Goal: Task Accomplishment & Management: Complete application form

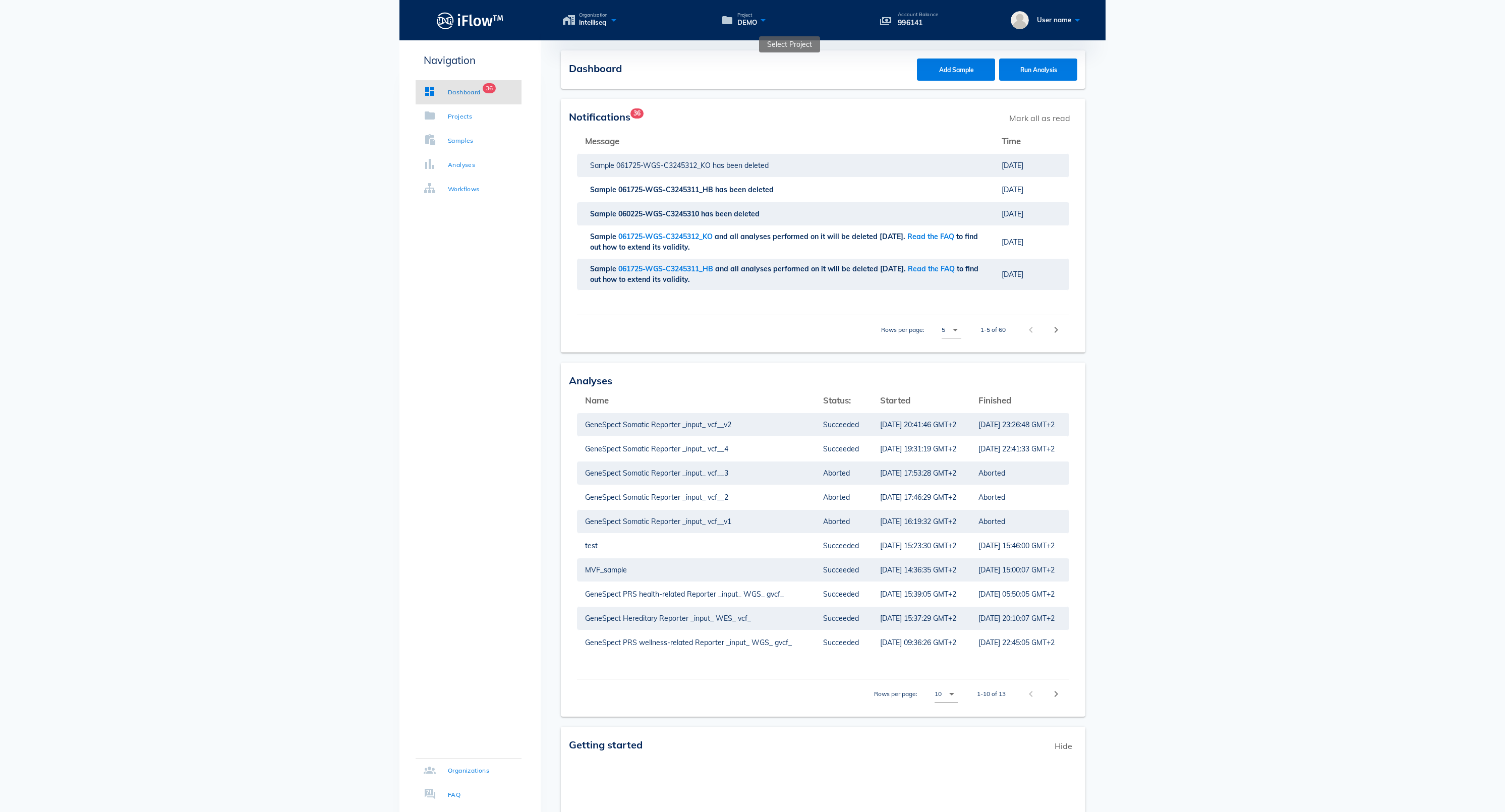
click at [769, 22] on icon at bounding box center [763, 20] width 12 height 15
click at [856, 48] on button "button" at bounding box center [852, 47] width 12 height 12
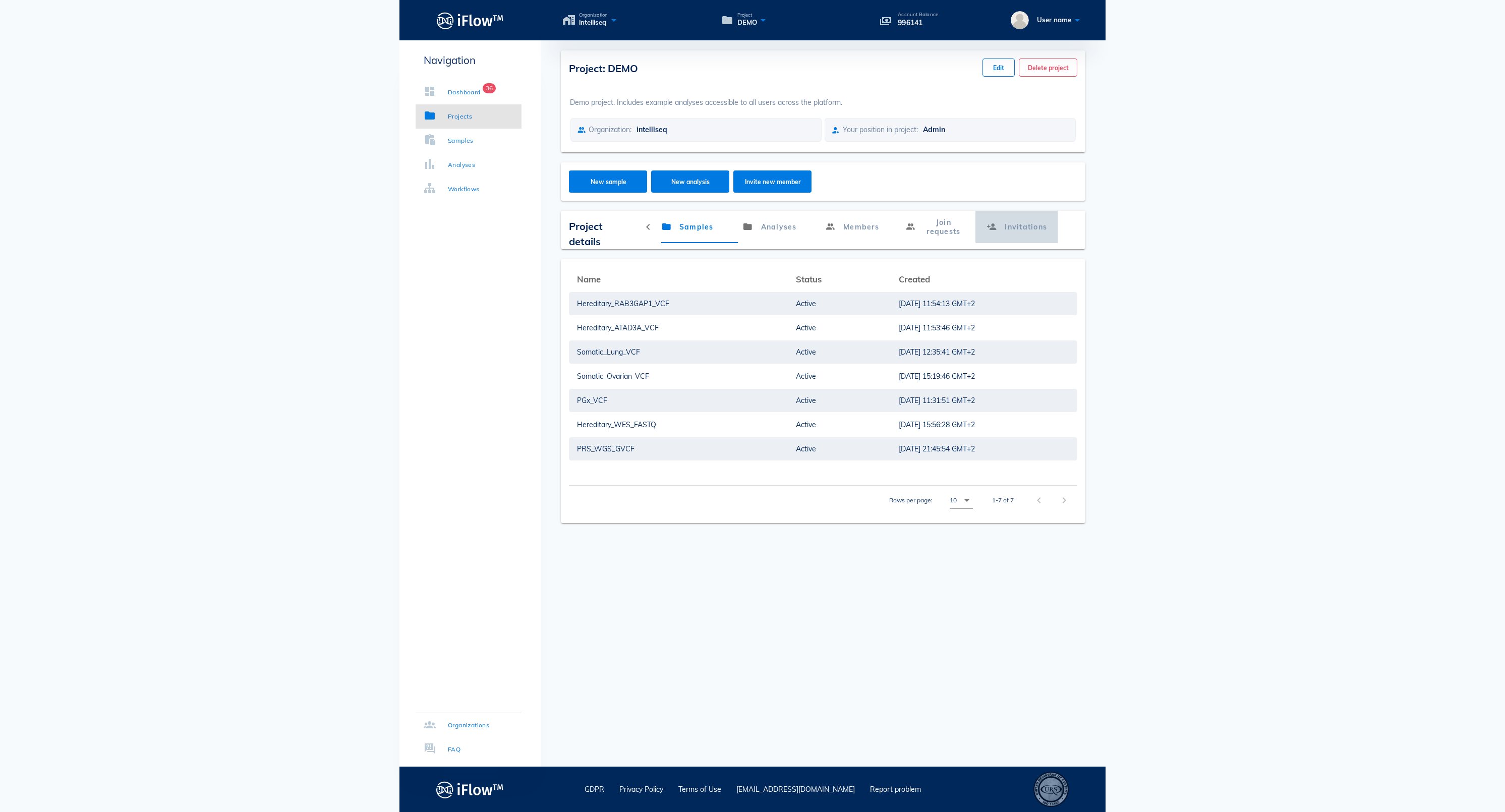
click at [1048, 239] on link "Invitations" at bounding box center [1017, 227] width 83 height 32
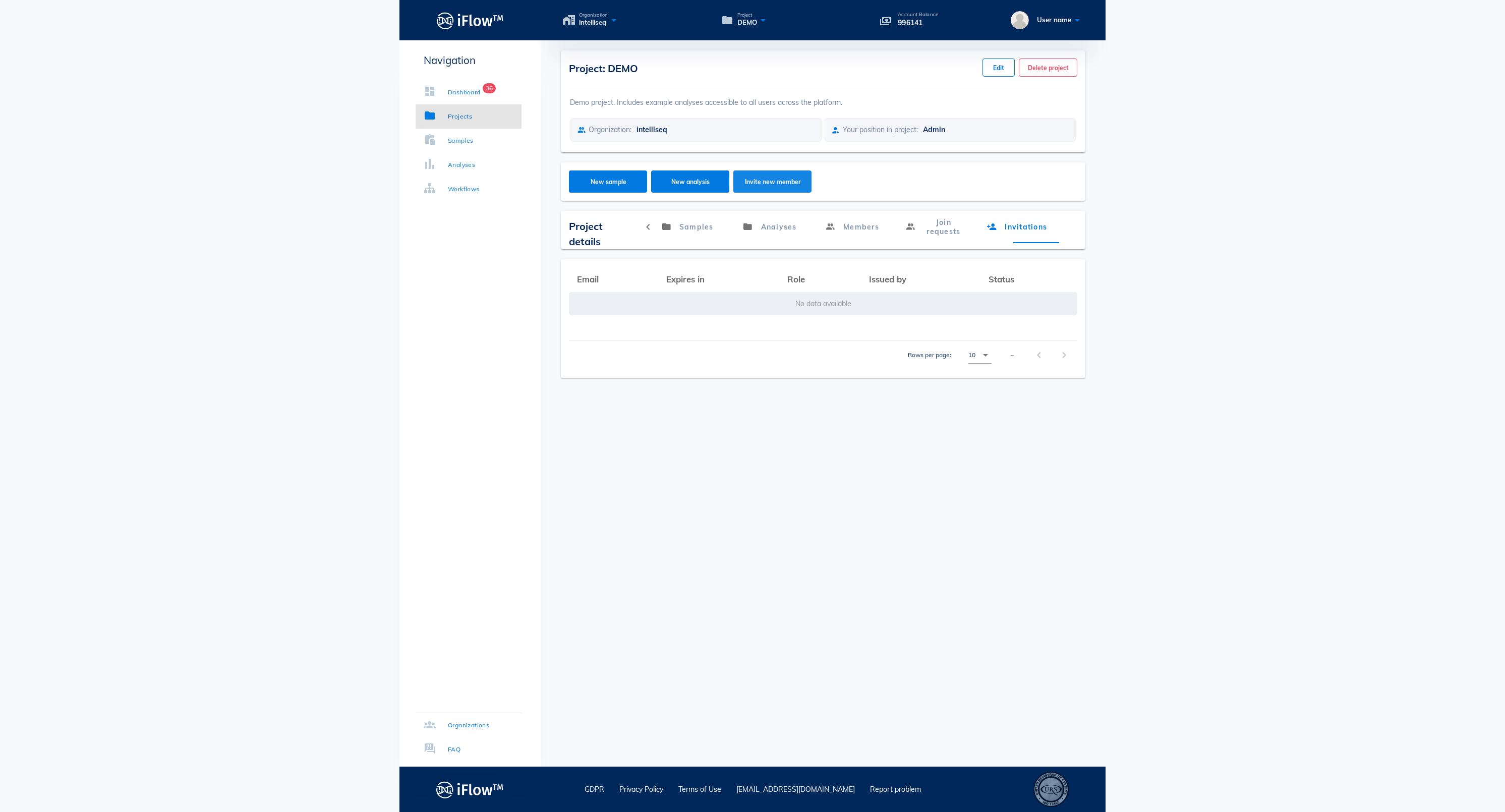
click at [771, 185] on span "Invite new member" at bounding box center [773, 181] width 59 height 8
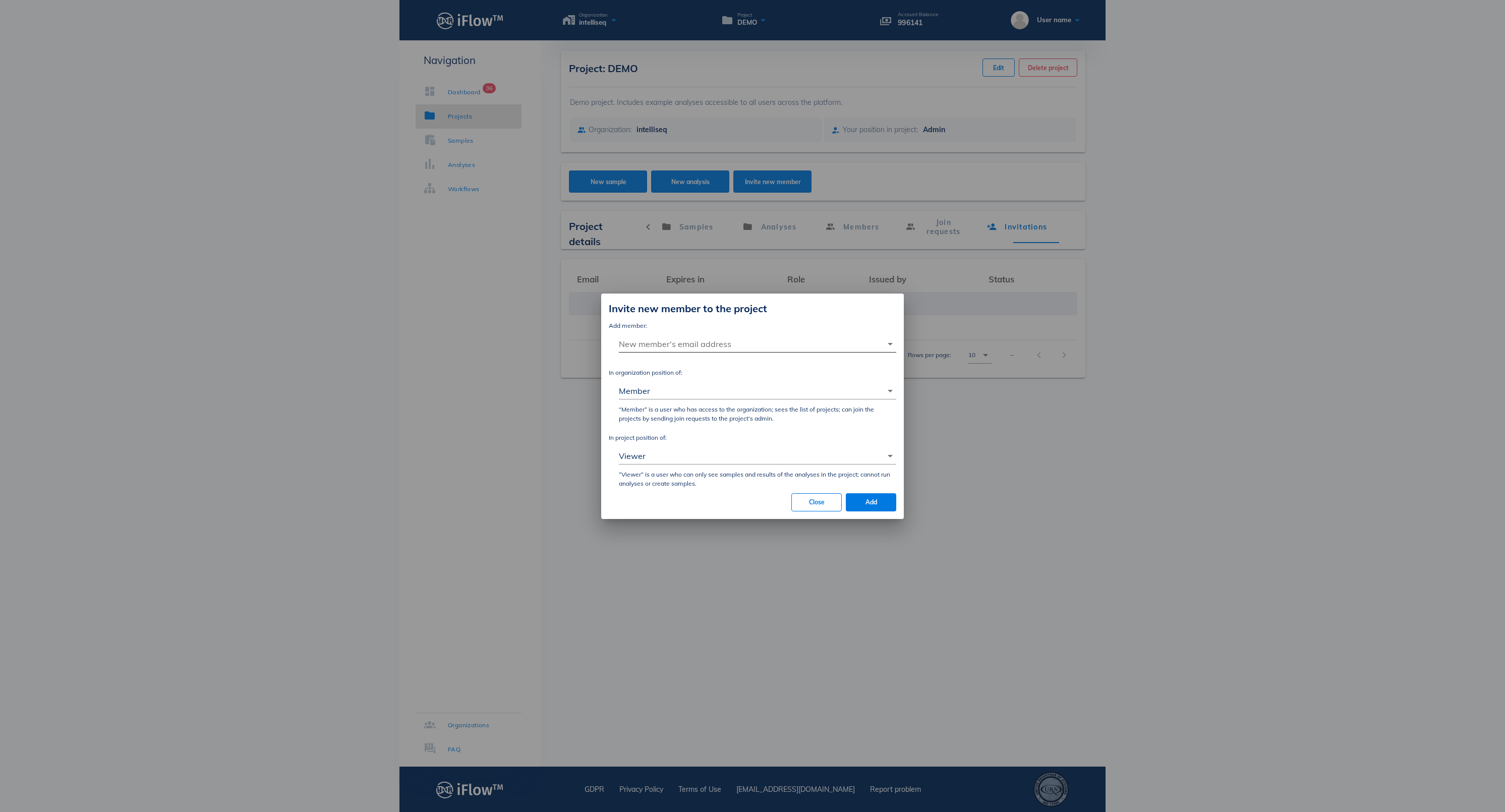
click at [695, 336] on input "New member's email address" at bounding box center [751, 343] width 263 height 16
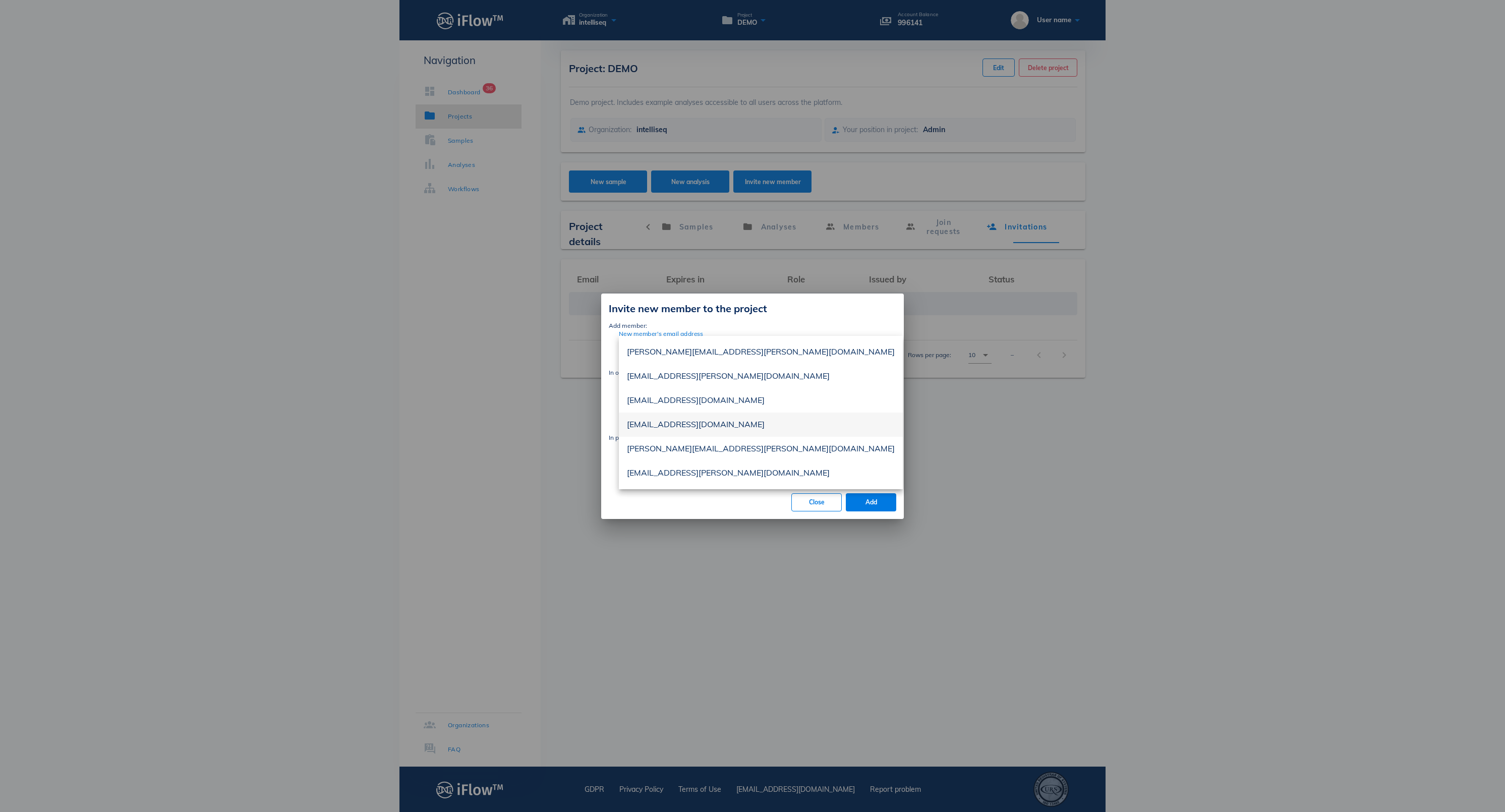
scroll to position [24, 0]
click at [771, 336] on input "New member's email address" at bounding box center [751, 343] width 263 height 16
paste input "[EMAIL_ADDRESS][PERSON_NAME][DOMAIN_NAME]"
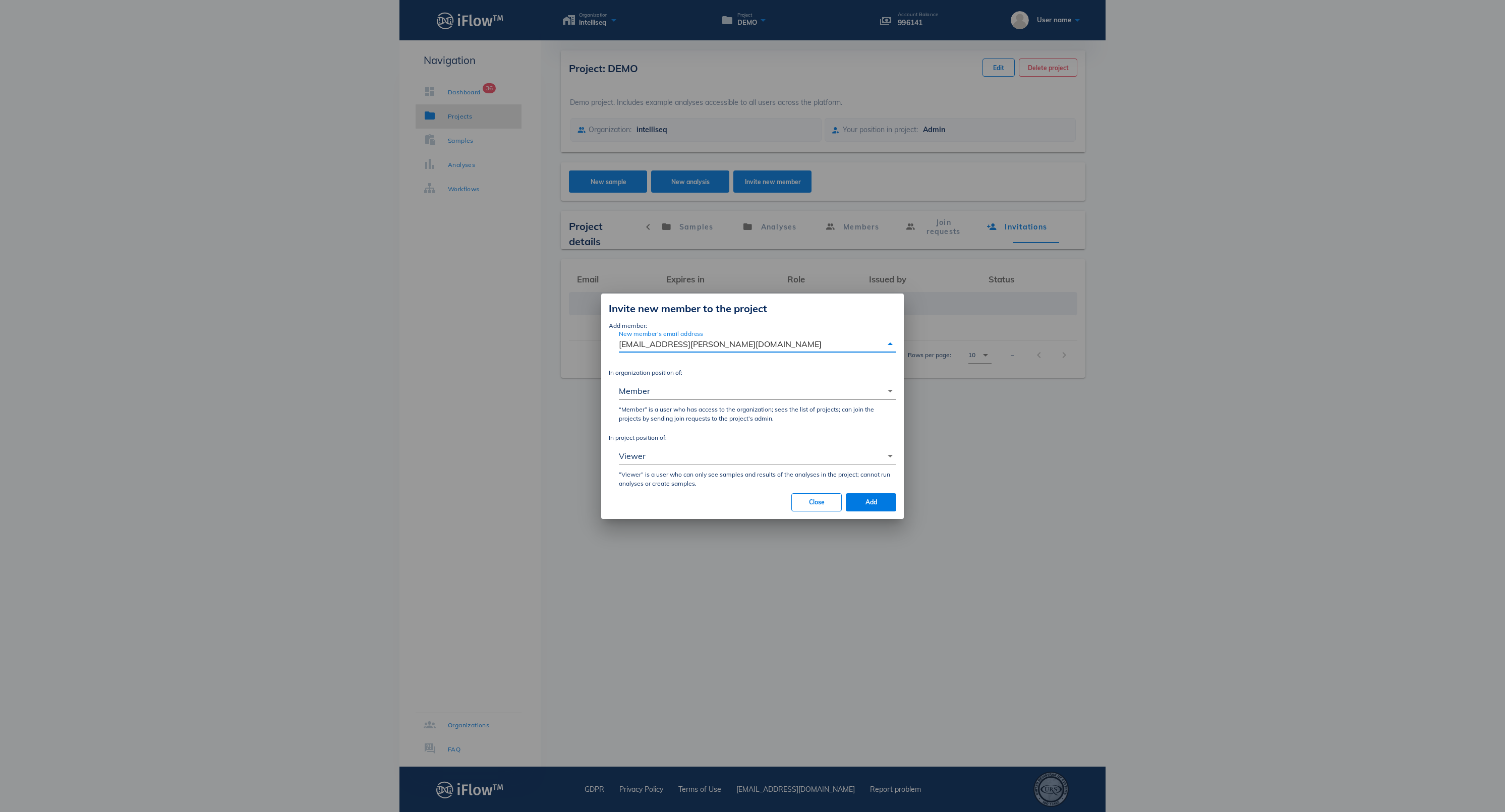
click at [695, 383] on div "Member" at bounding box center [751, 390] width 263 height 16
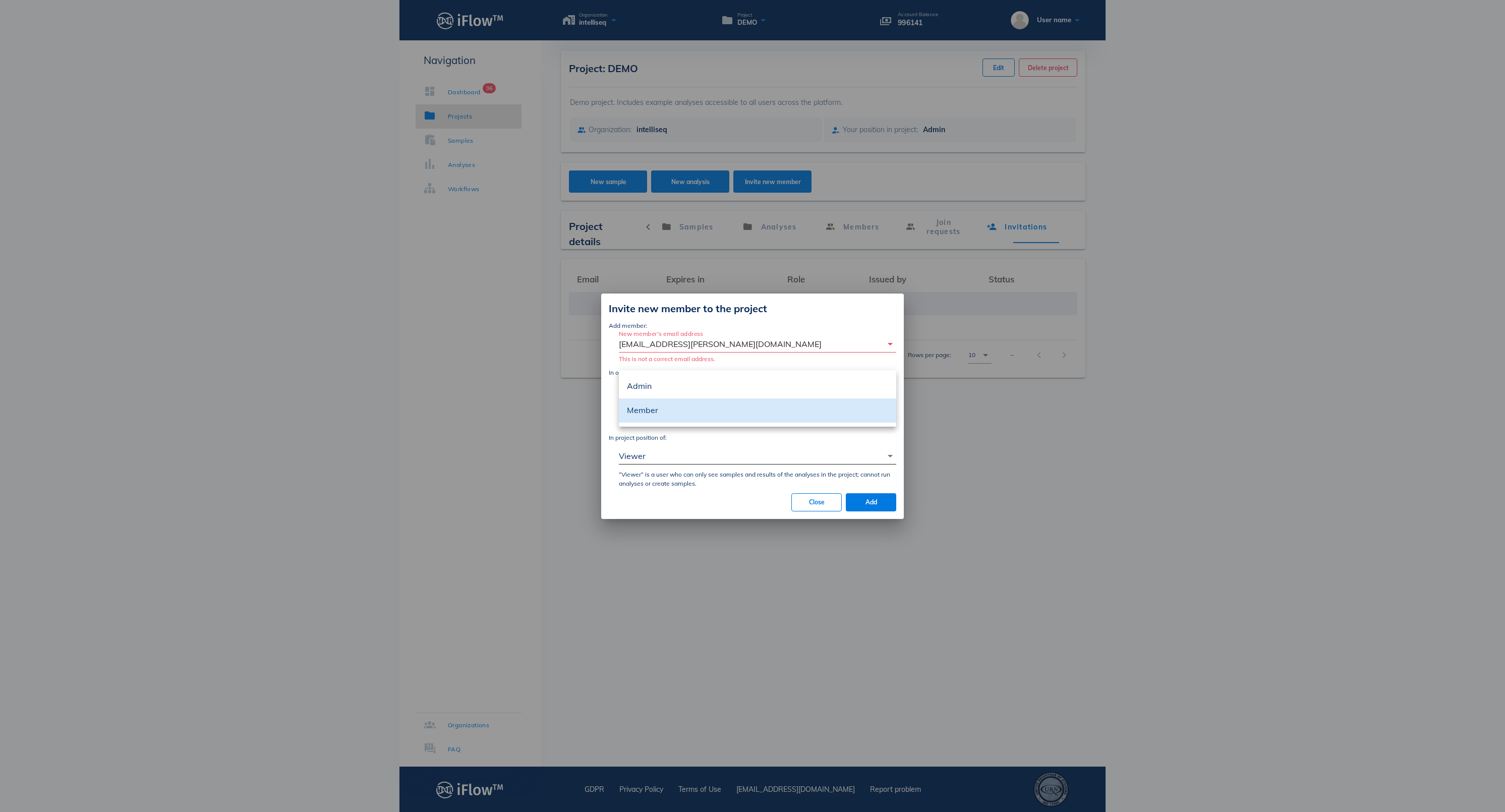
click at [682, 464] on div "Viewer" at bounding box center [751, 455] width 263 height 16
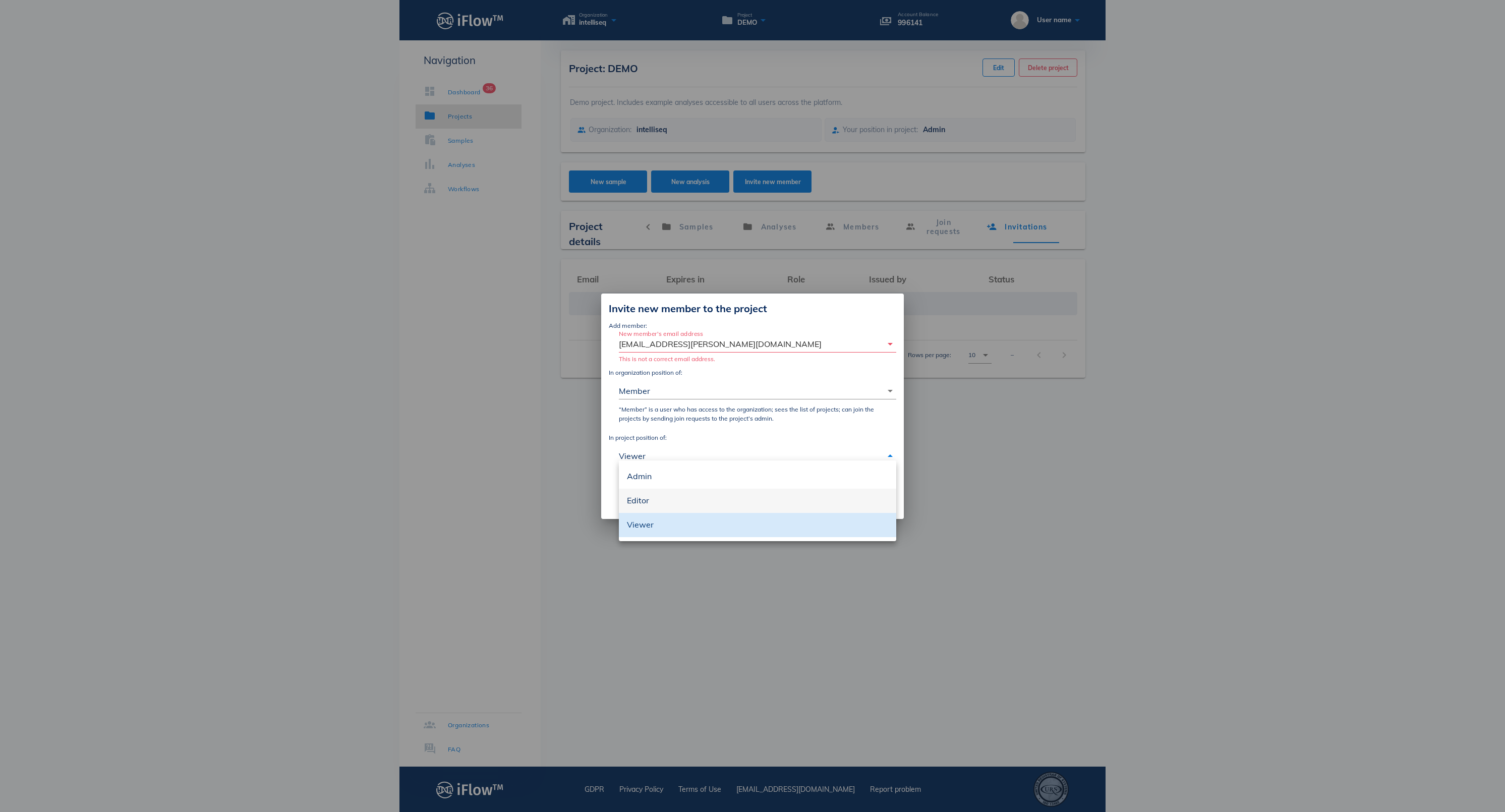
click at [660, 501] on div "Editor" at bounding box center [757, 501] width 261 height 10
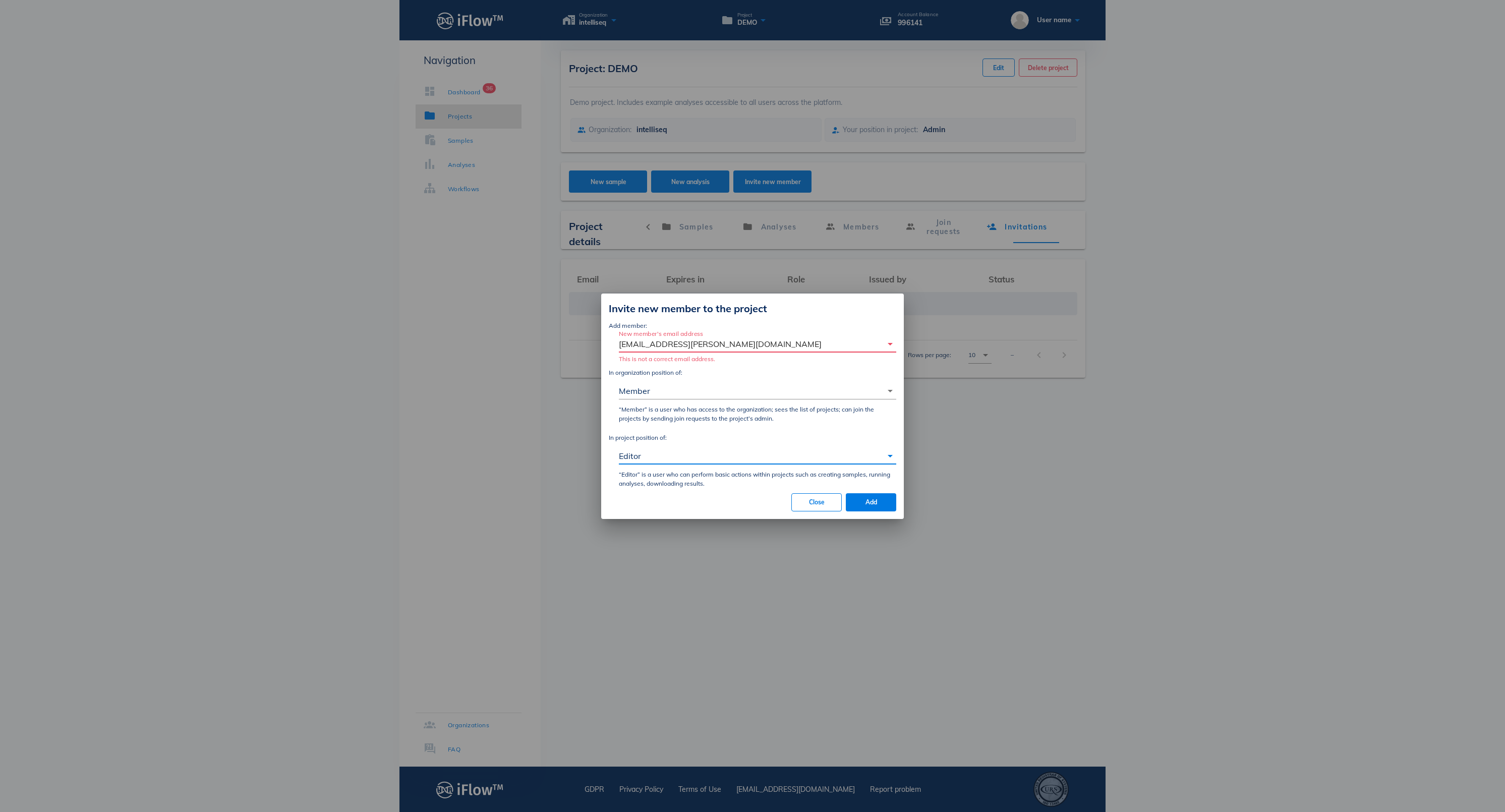
click at [756, 336] on input "[EMAIL_ADDRESS][PERSON_NAME][DOMAIN_NAME]" at bounding box center [751, 343] width 263 height 16
type input "[EMAIL_ADDRESS][PERSON_NAME][DOMAIN_NAME]"
click at [868, 506] on span "Add" at bounding box center [871, 501] width 34 height 8
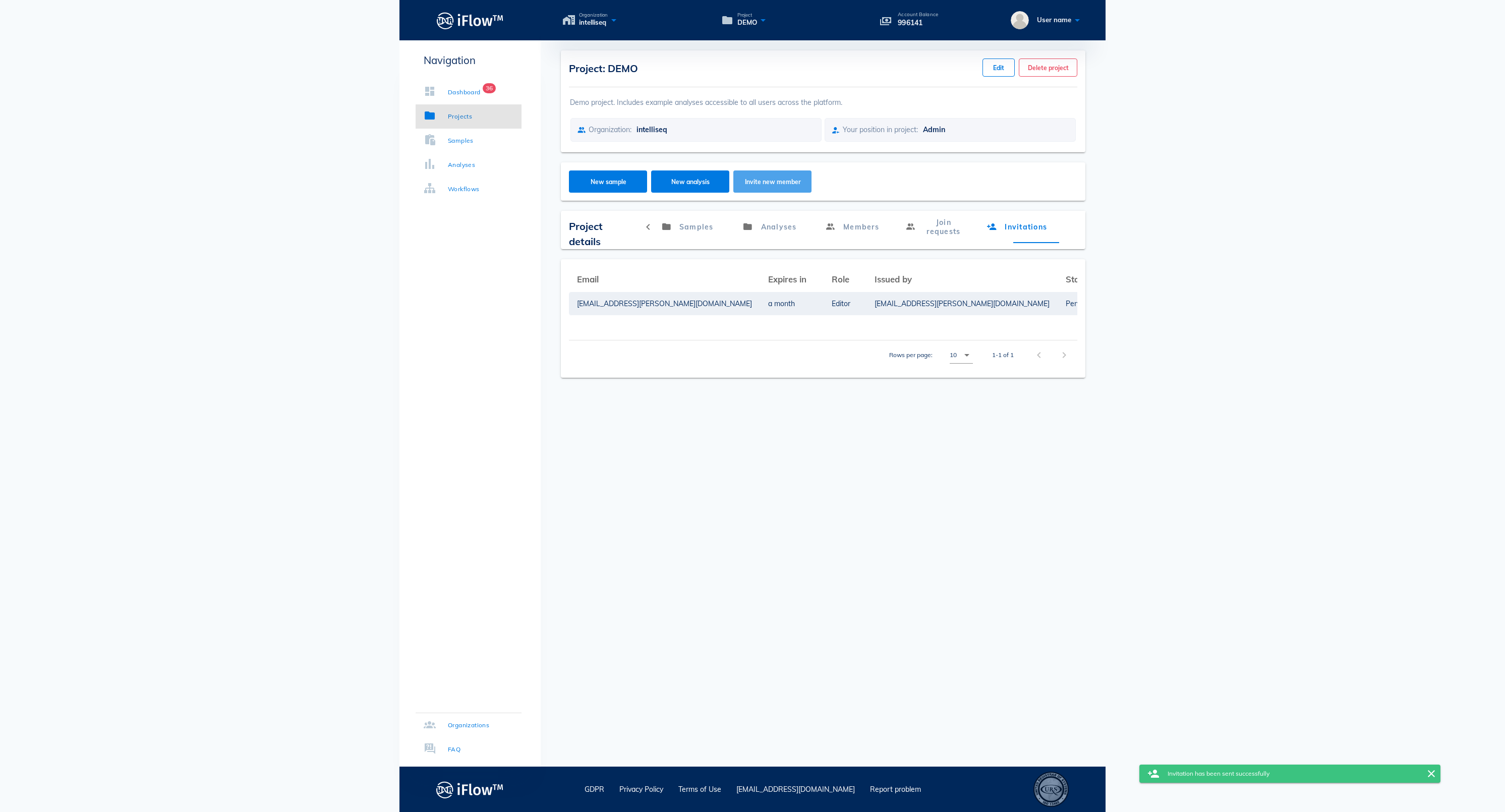
click at [762, 185] on span "Invite new member" at bounding box center [773, 181] width 59 height 8
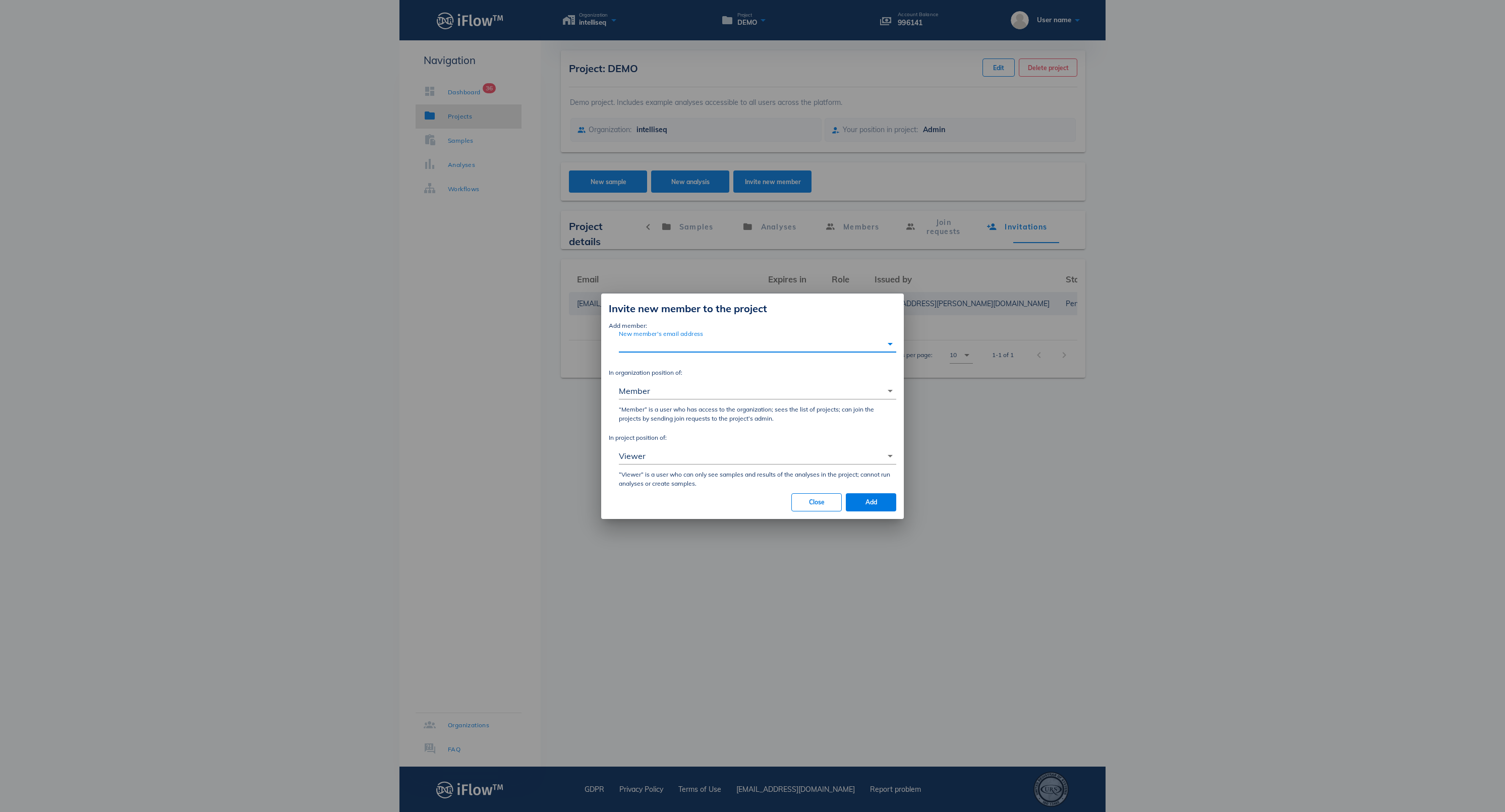
click at [726, 336] on input "New member's email address" at bounding box center [751, 343] width 263 height 16
paste input "[PERSON_NAME][EMAIL_ADDRESS][PERSON_NAME][DOMAIN_NAME]"
type input "[PERSON_NAME][EMAIL_ADDRESS][PERSON_NAME][DOMAIN_NAME]"
click at [658, 460] on div "Viewer" at bounding box center [751, 455] width 263 height 16
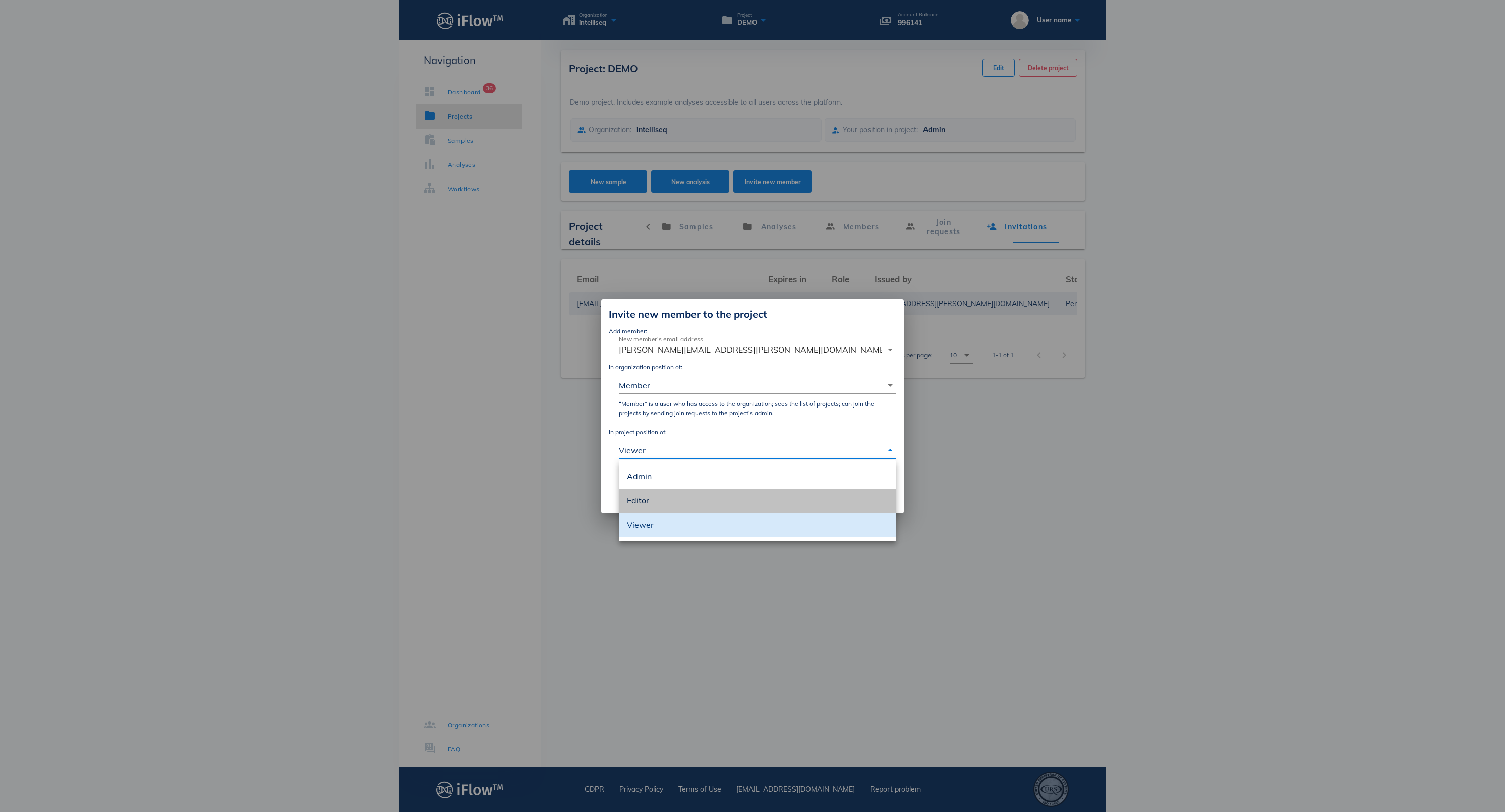
click at [664, 498] on div "Editor" at bounding box center [757, 501] width 261 height 10
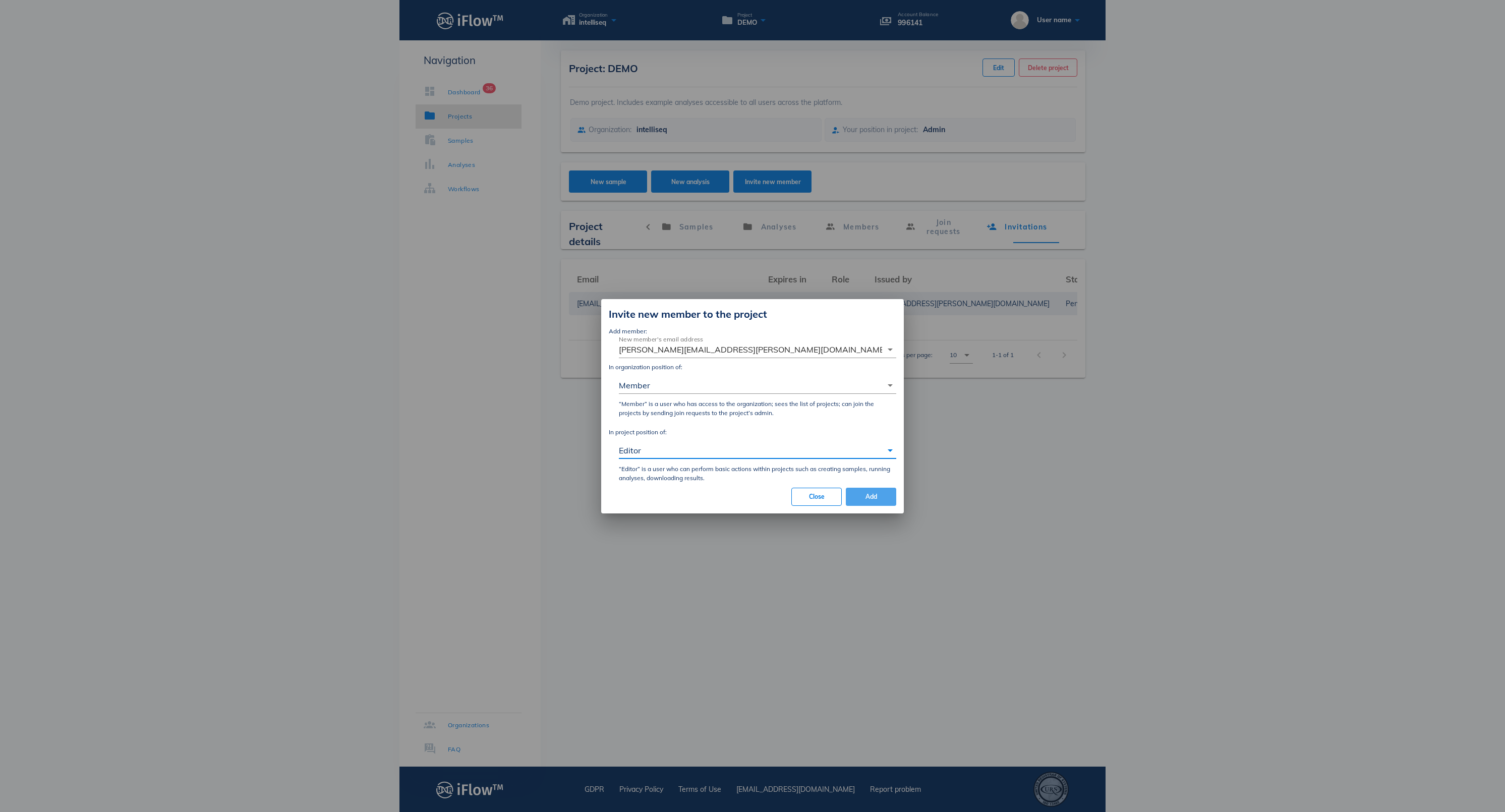
click at [877, 500] on span "Add" at bounding box center [871, 496] width 34 height 8
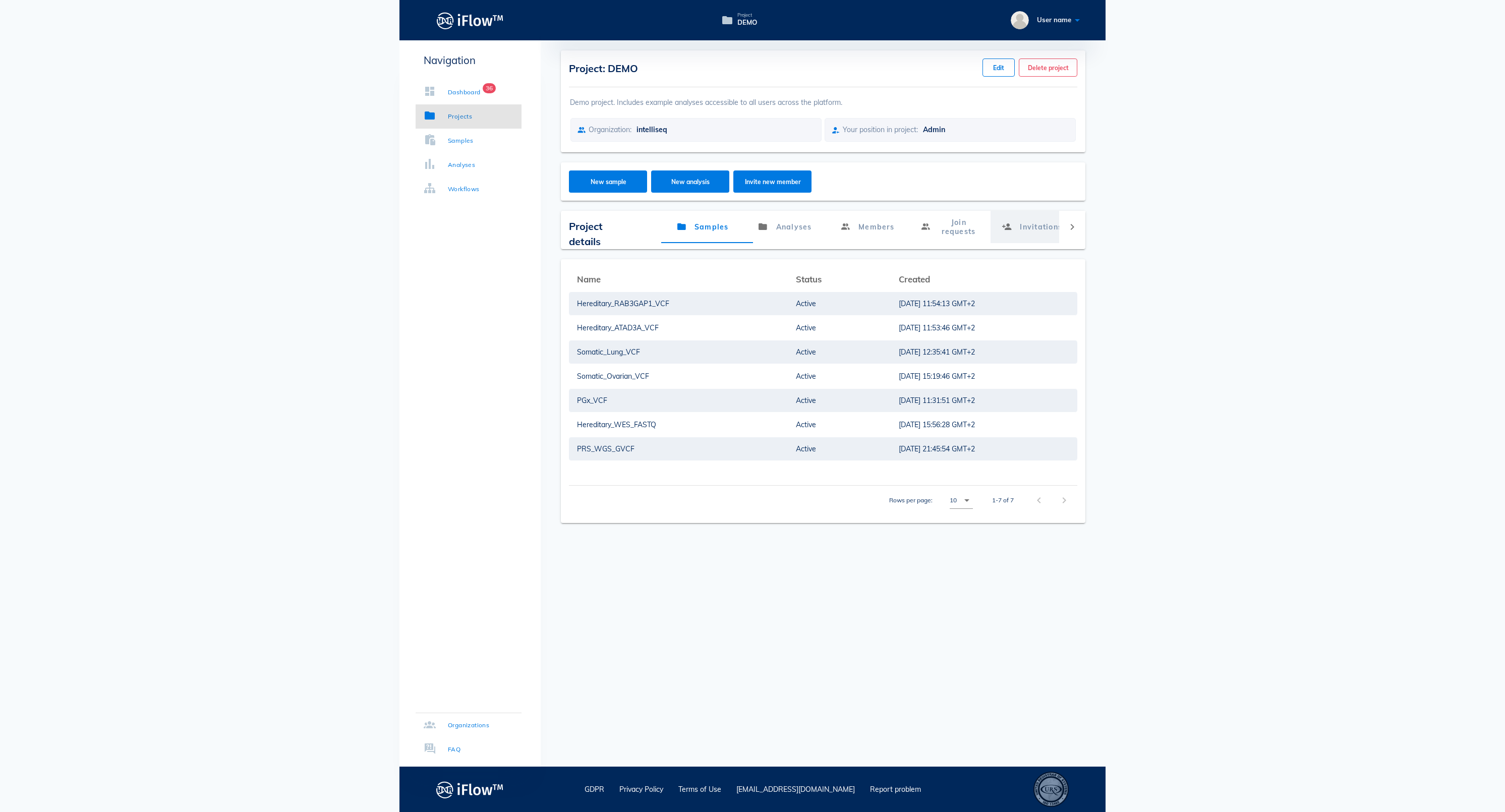
click at [1061, 227] on link "Invitations" at bounding box center [1032, 227] width 83 height 32
click at [1050, 238] on link "Invitations" at bounding box center [1032, 227] width 83 height 32
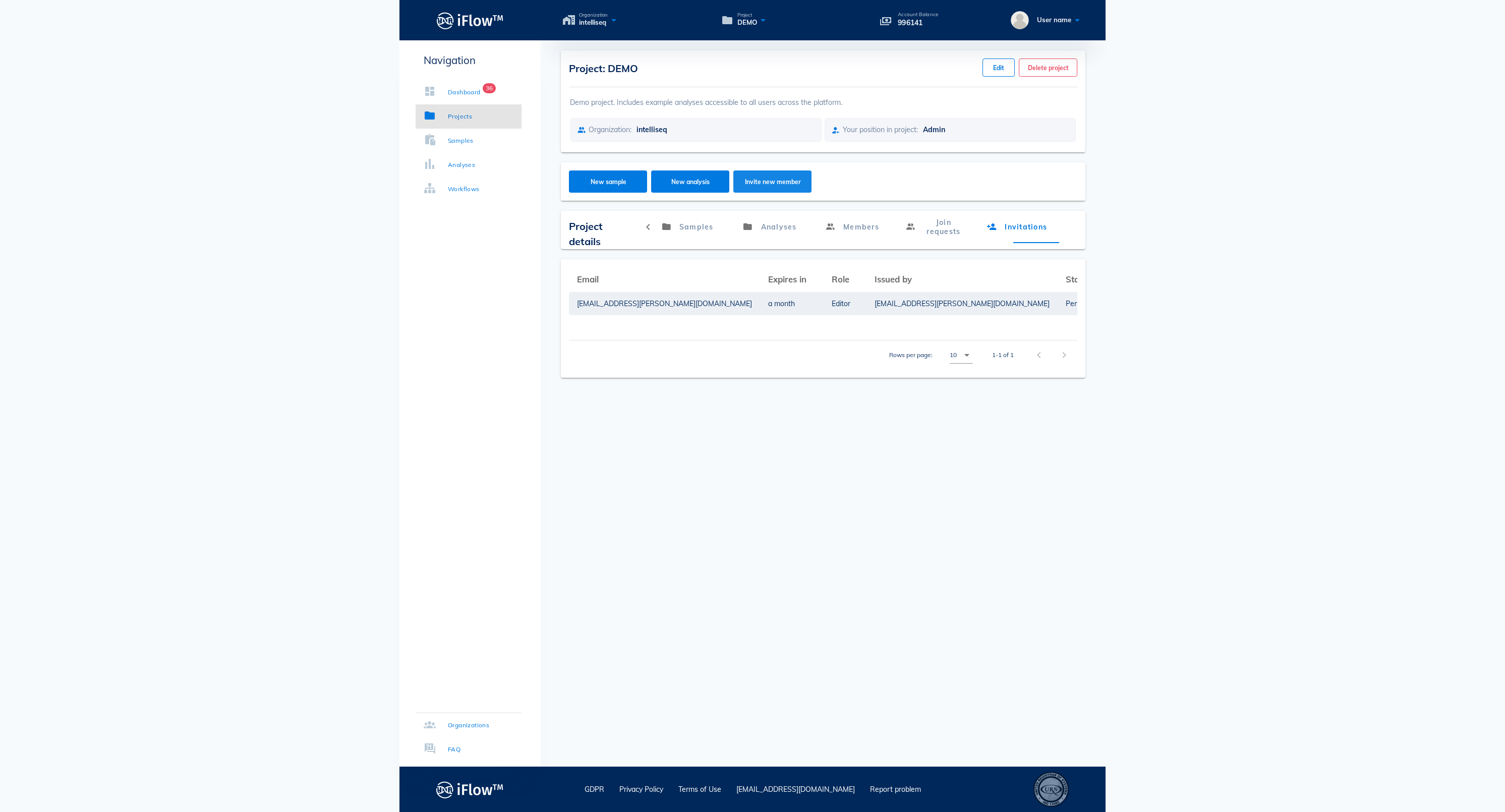
click at [772, 185] on span "Invite new member" at bounding box center [773, 181] width 59 height 8
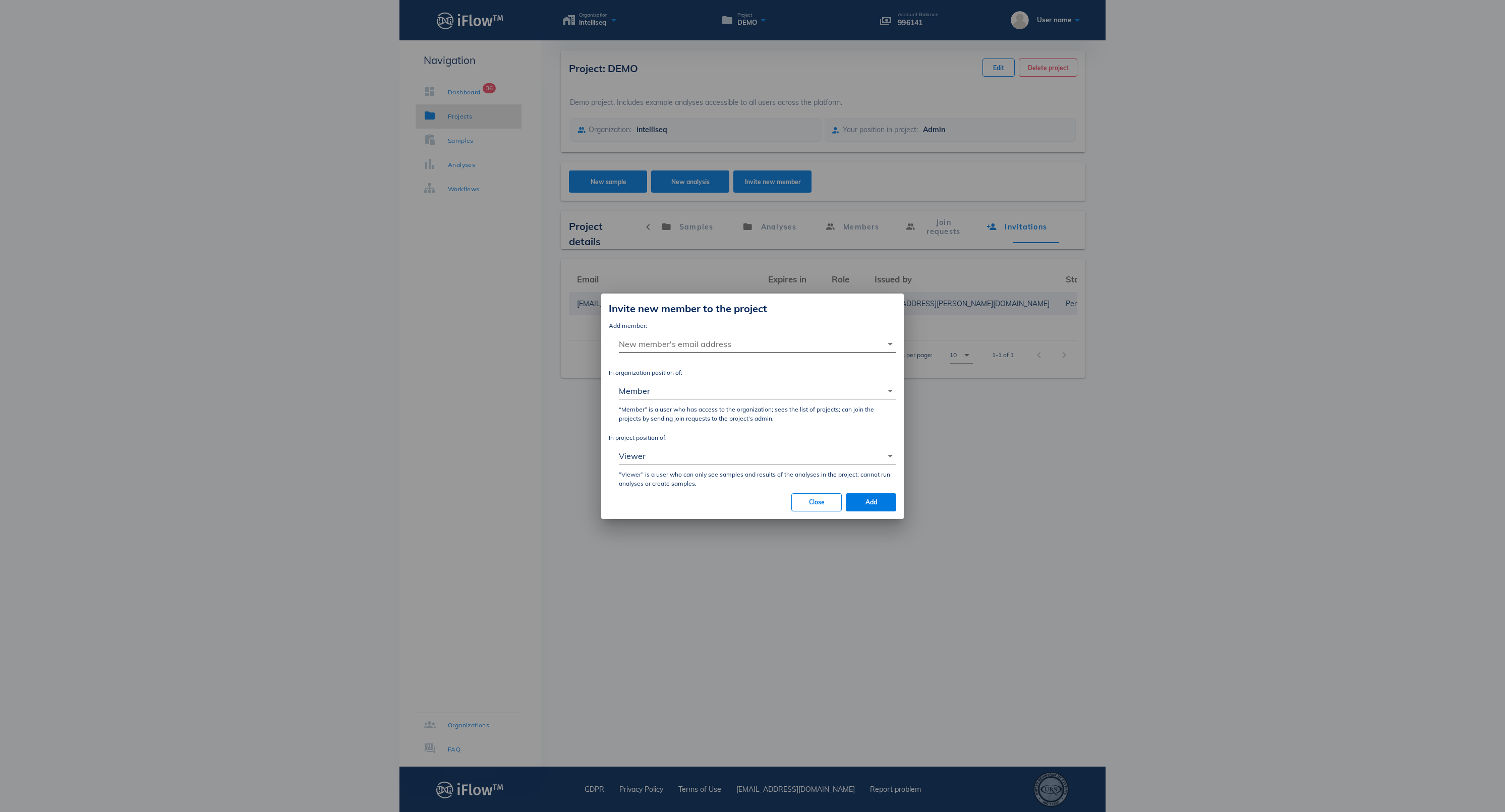
click at [729, 336] on input "New member's email address" at bounding box center [751, 343] width 263 height 16
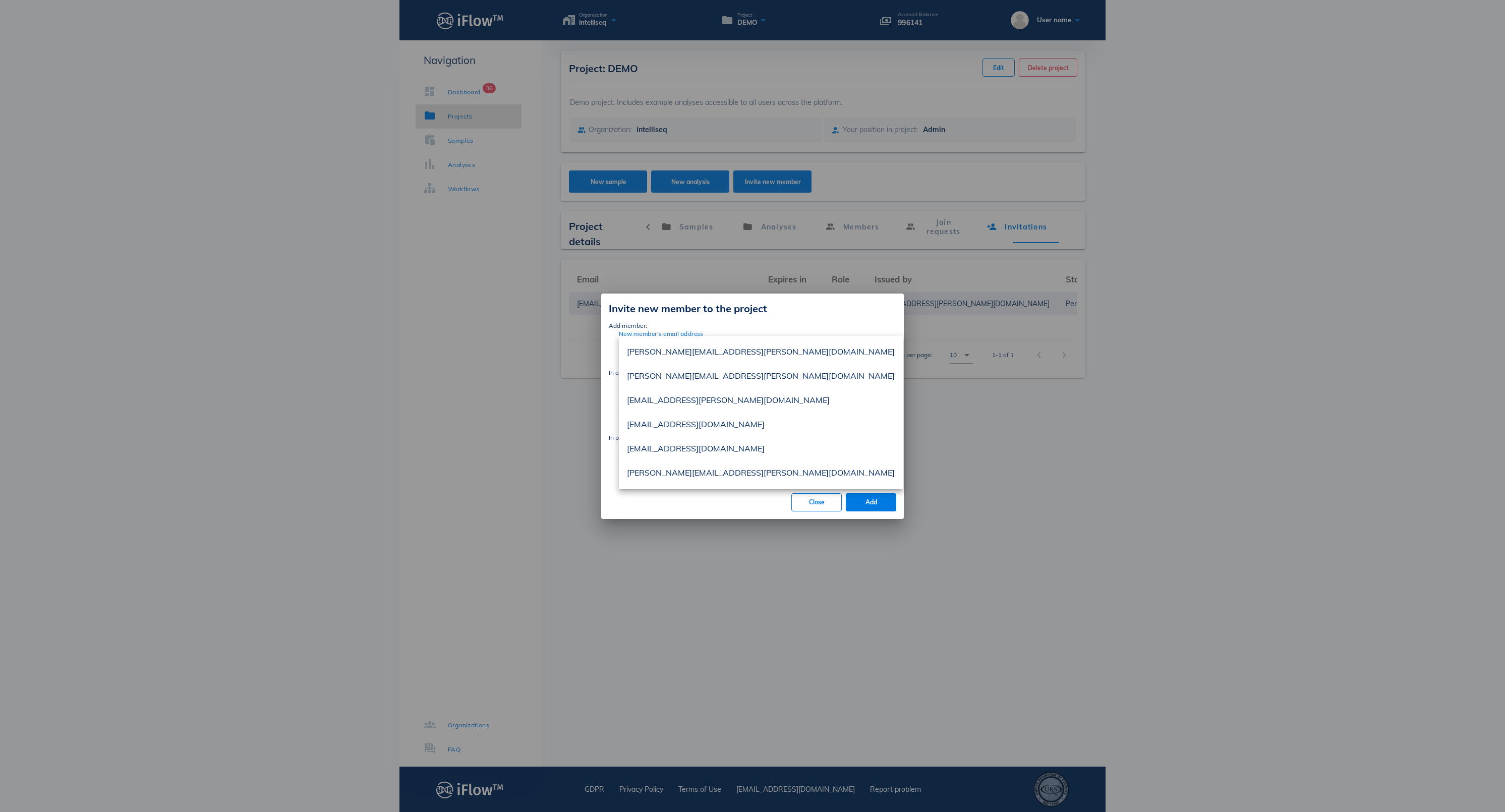
paste input "[PERSON_NAME][EMAIL_ADDRESS][PERSON_NAME][DOMAIN_NAME]"
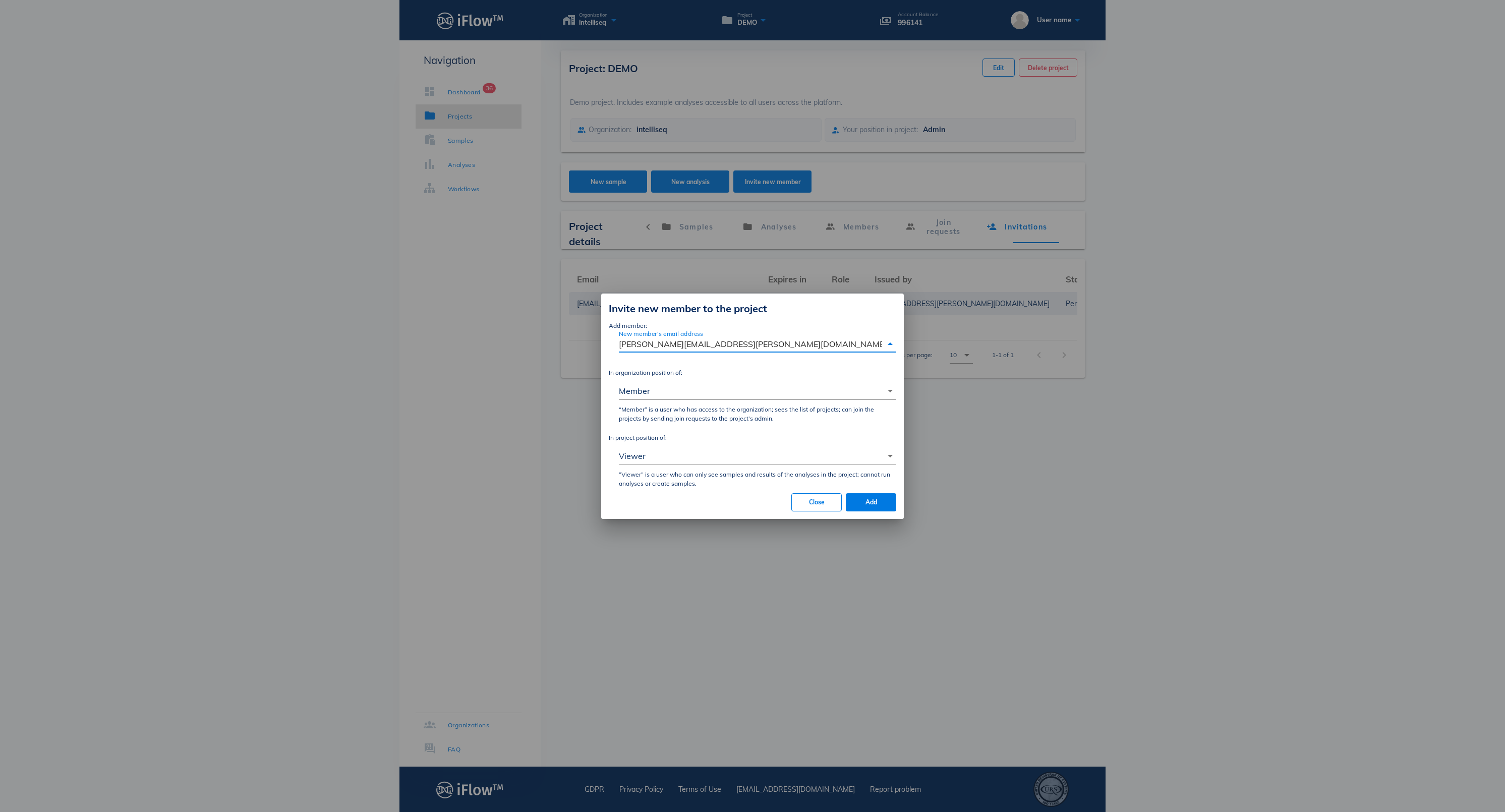
type input "[PERSON_NAME][EMAIL_ADDRESS][PERSON_NAME][DOMAIN_NAME]"
click at [708, 383] on div "Member" at bounding box center [751, 390] width 263 height 16
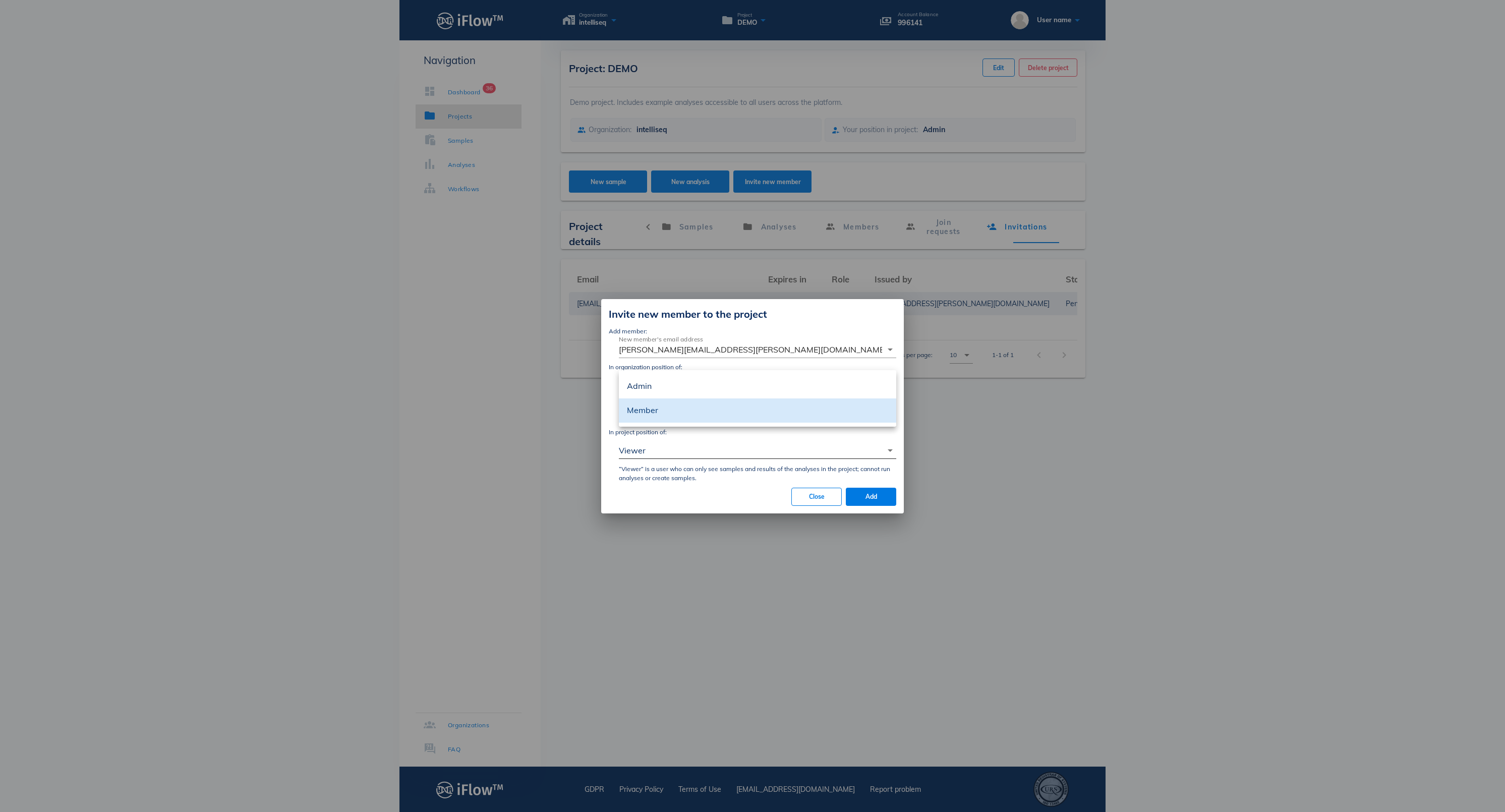
click at [676, 458] on div "Viewer" at bounding box center [751, 450] width 263 height 16
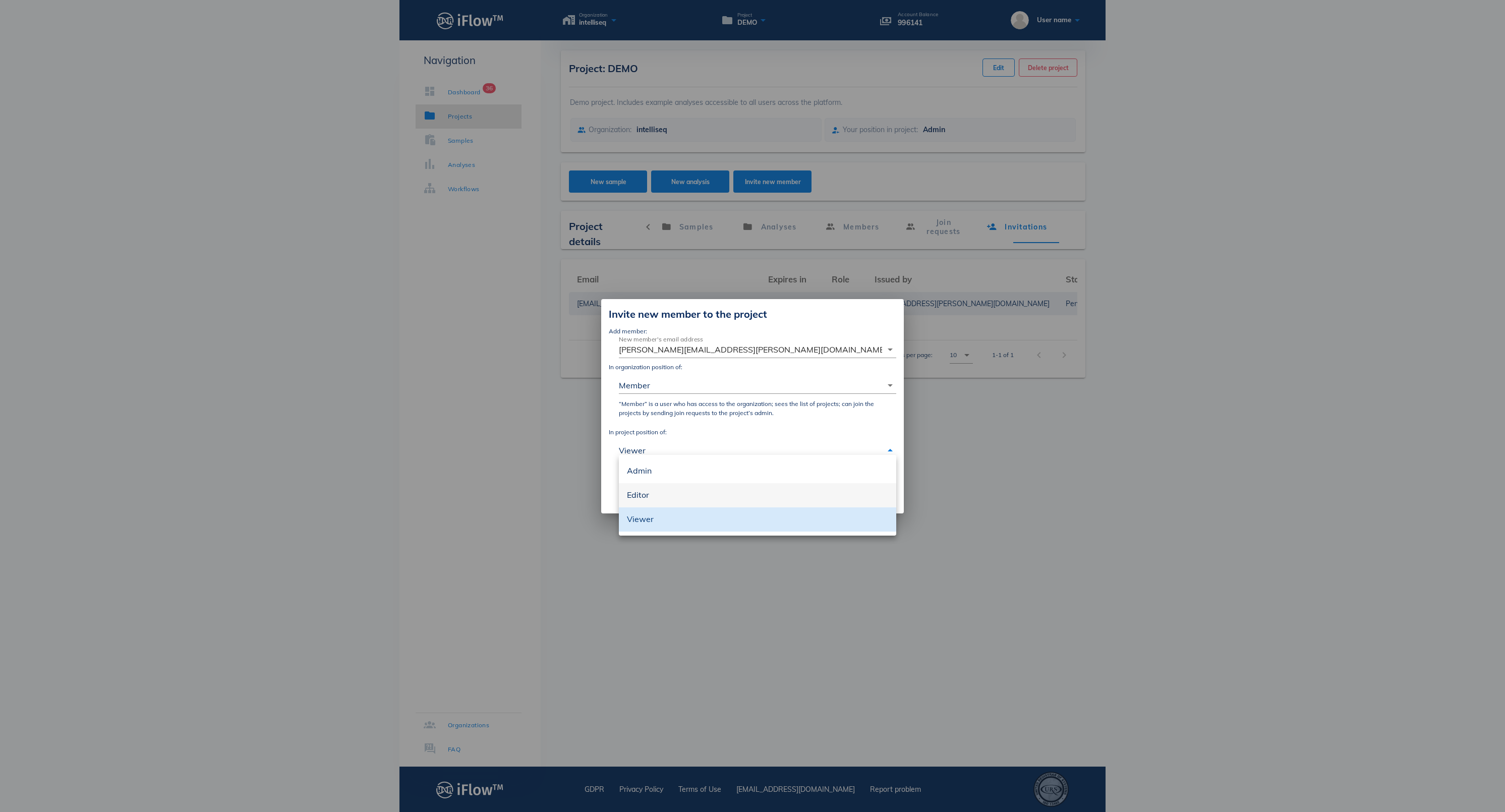
click at [677, 488] on div "Editor" at bounding box center [757, 494] width 261 height 22
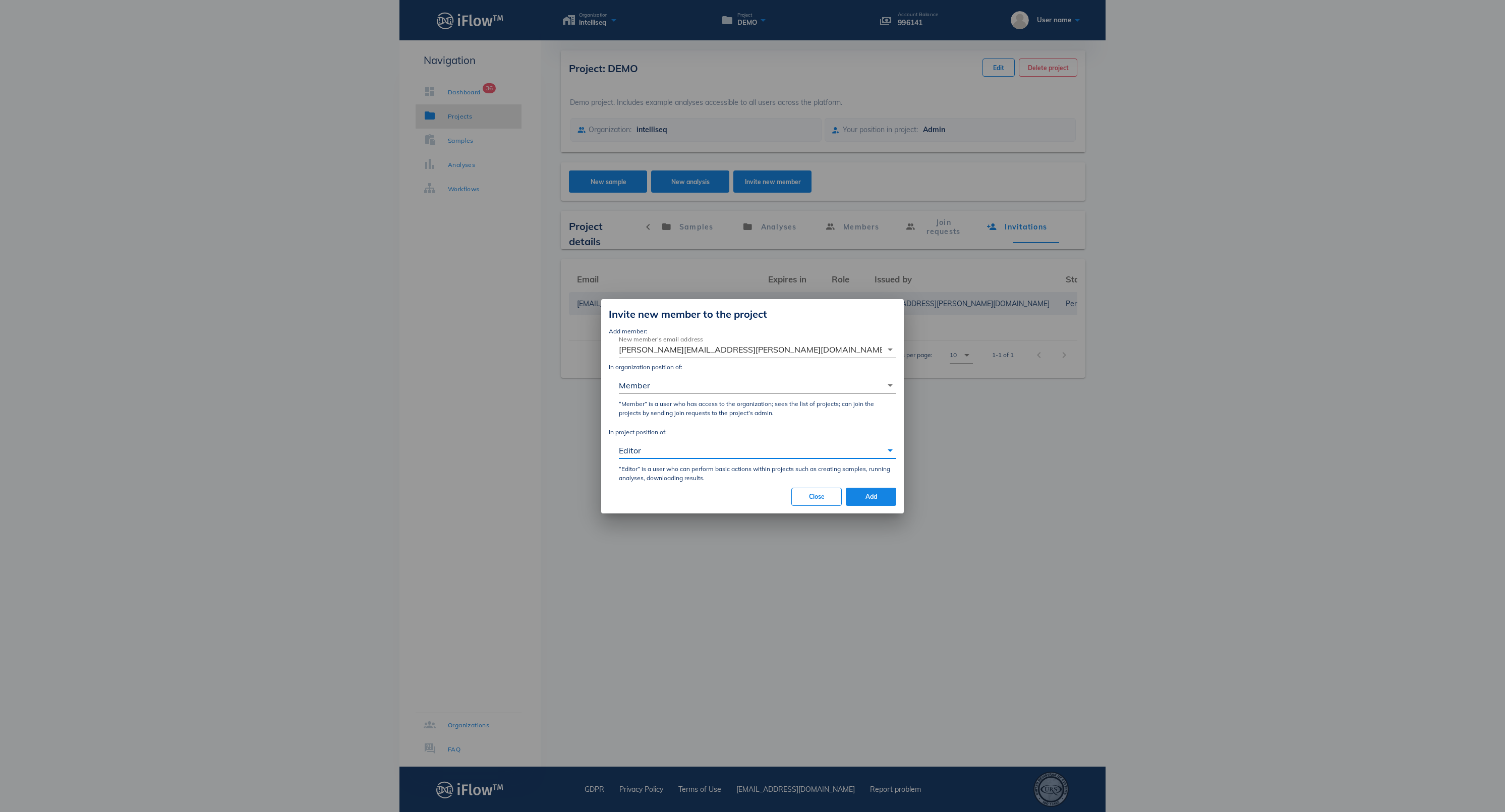
click at [875, 500] on span "Add" at bounding box center [871, 496] width 34 height 8
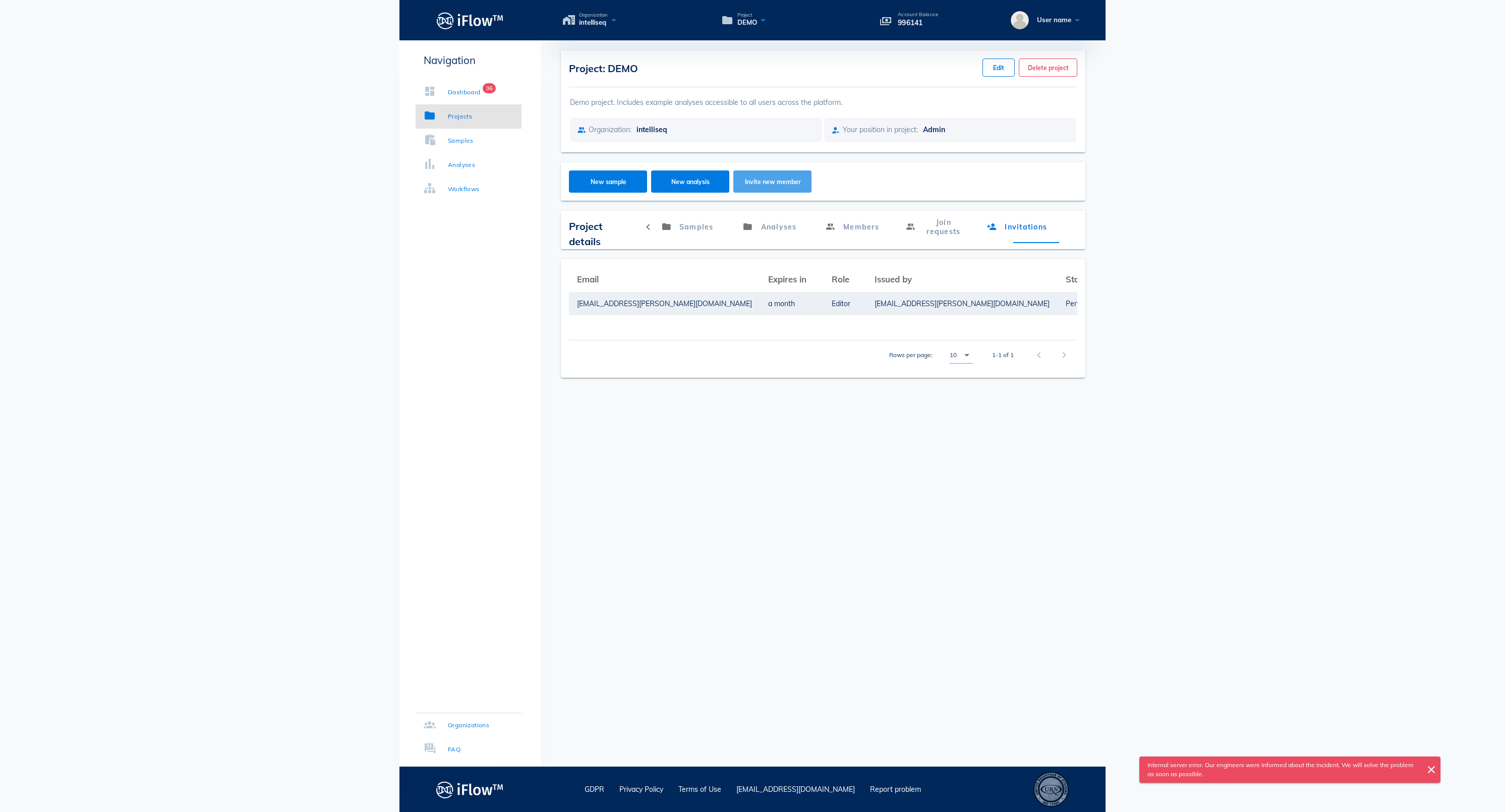
click at [770, 185] on span "Invite new member" at bounding box center [773, 181] width 59 height 8
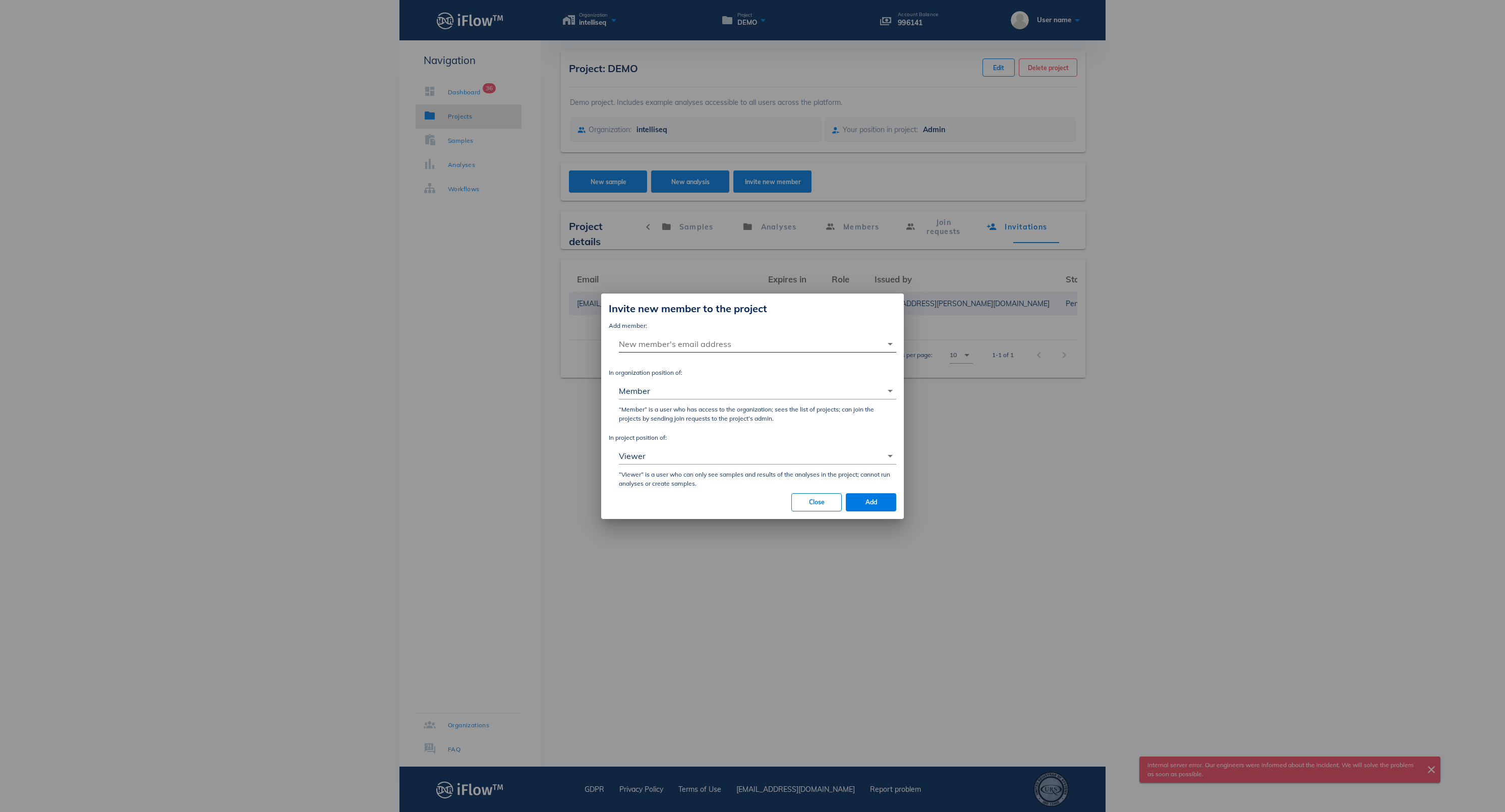
click at [700, 336] on div "New member's email address arrow_drop_down" at bounding box center [758, 349] width 278 height 27
click at [749, 336] on input "New member's email address" at bounding box center [751, 343] width 263 height 16
paste input "[PERSON_NAME][EMAIL_ADDRESS][PERSON_NAME][DOMAIN_NAME]"
type input "[PERSON_NAME][EMAIL_ADDRESS][PERSON_NAME][DOMAIN_NAME]"
click at [664, 464] on div "Viewer" at bounding box center [751, 455] width 263 height 16
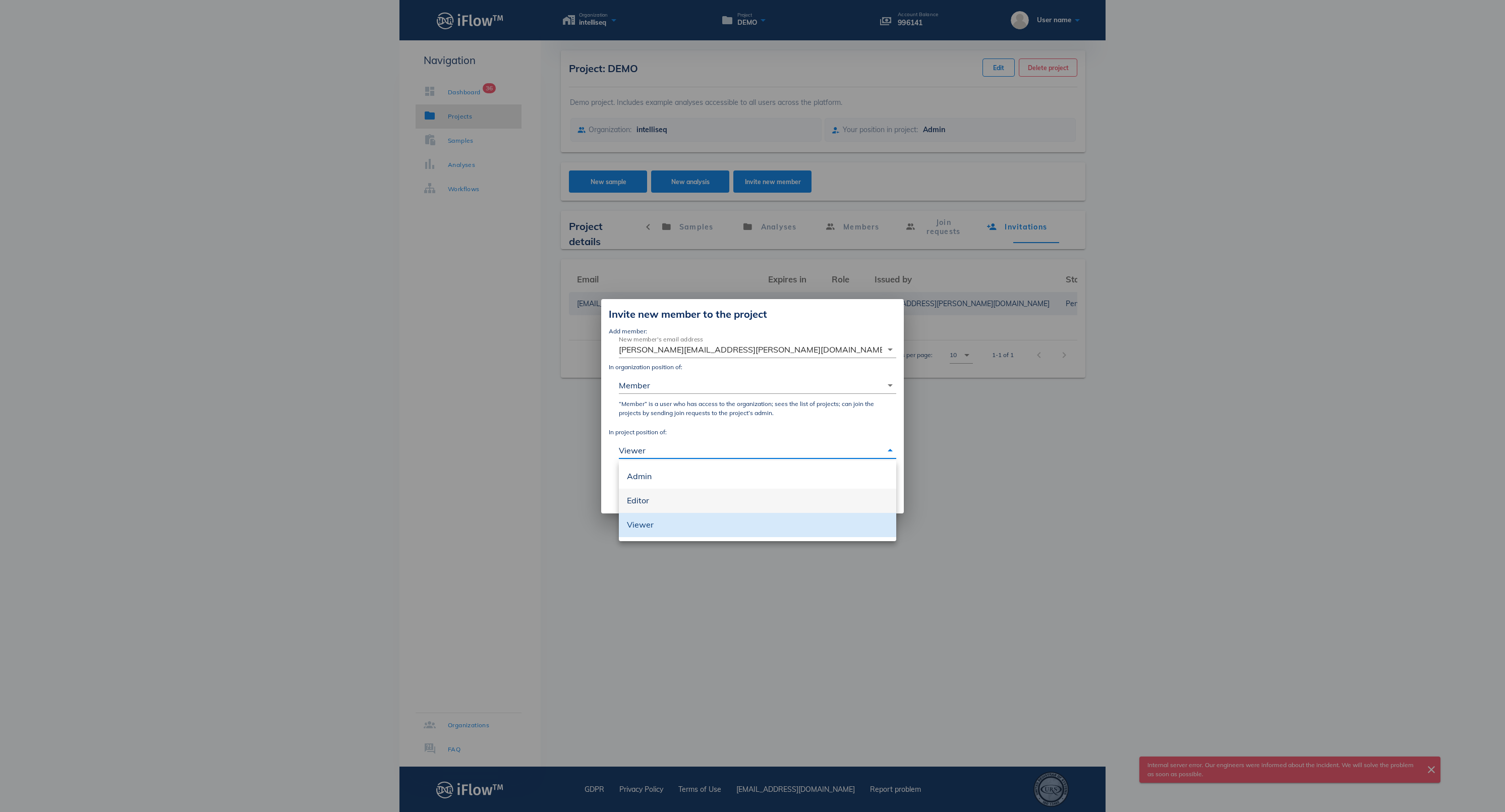
click at [663, 496] on div "Editor" at bounding box center [757, 501] width 261 height 10
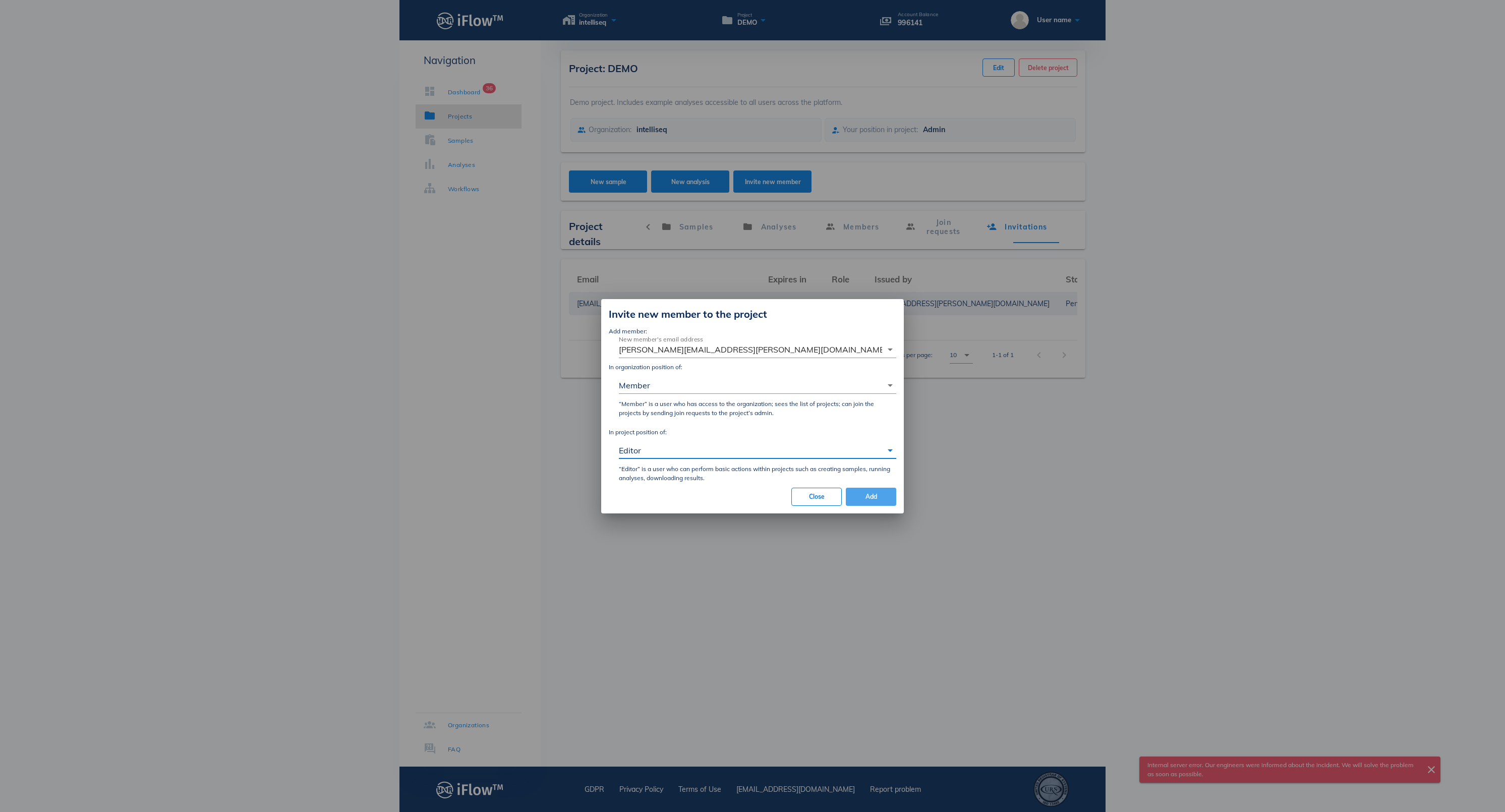
click at [872, 506] on button "Add" at bounding box center [871, 497] width 50 height 18
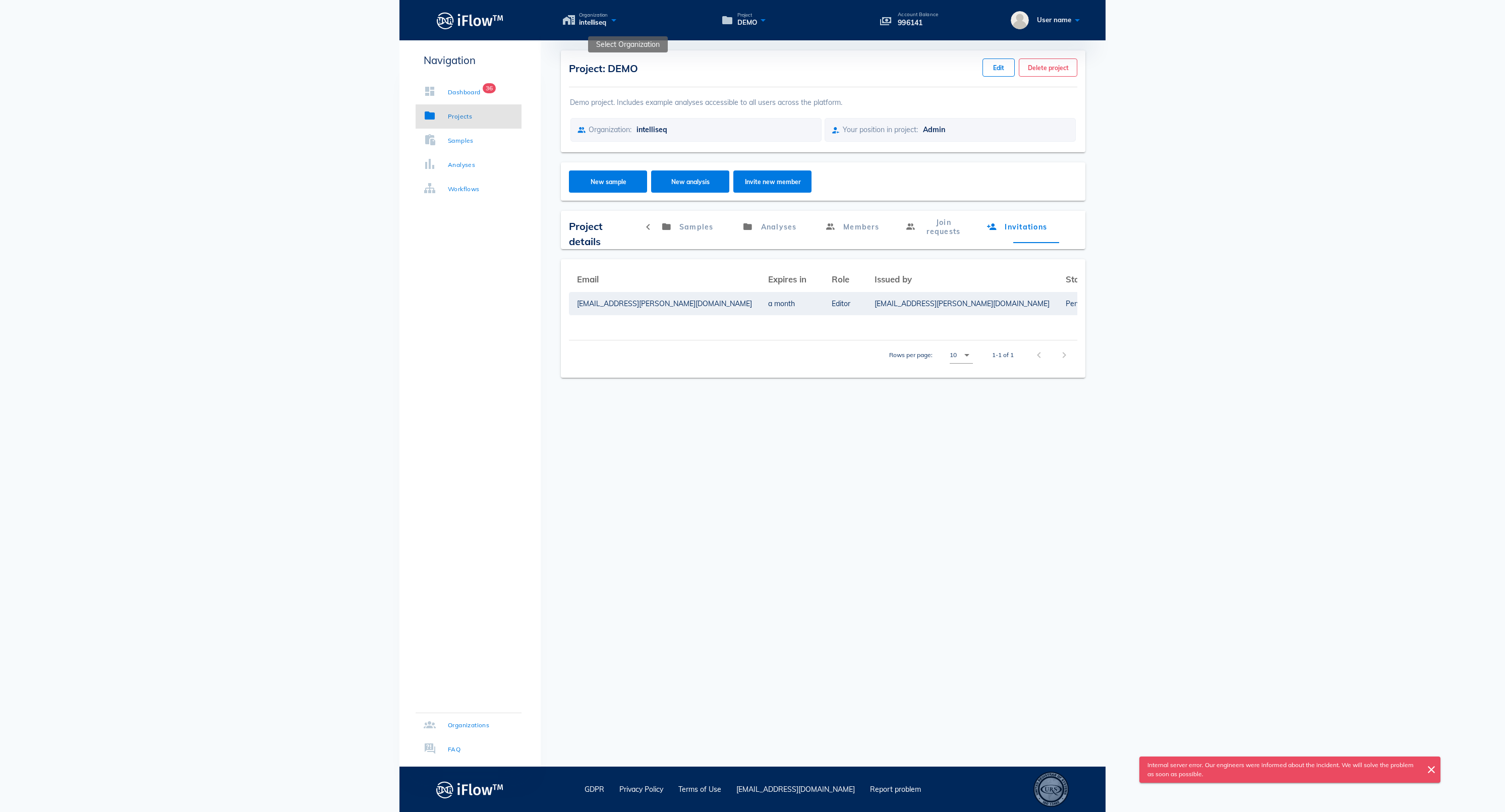
click at [620, 24] on icon at bounding box center [614, 20] width 12 height 15
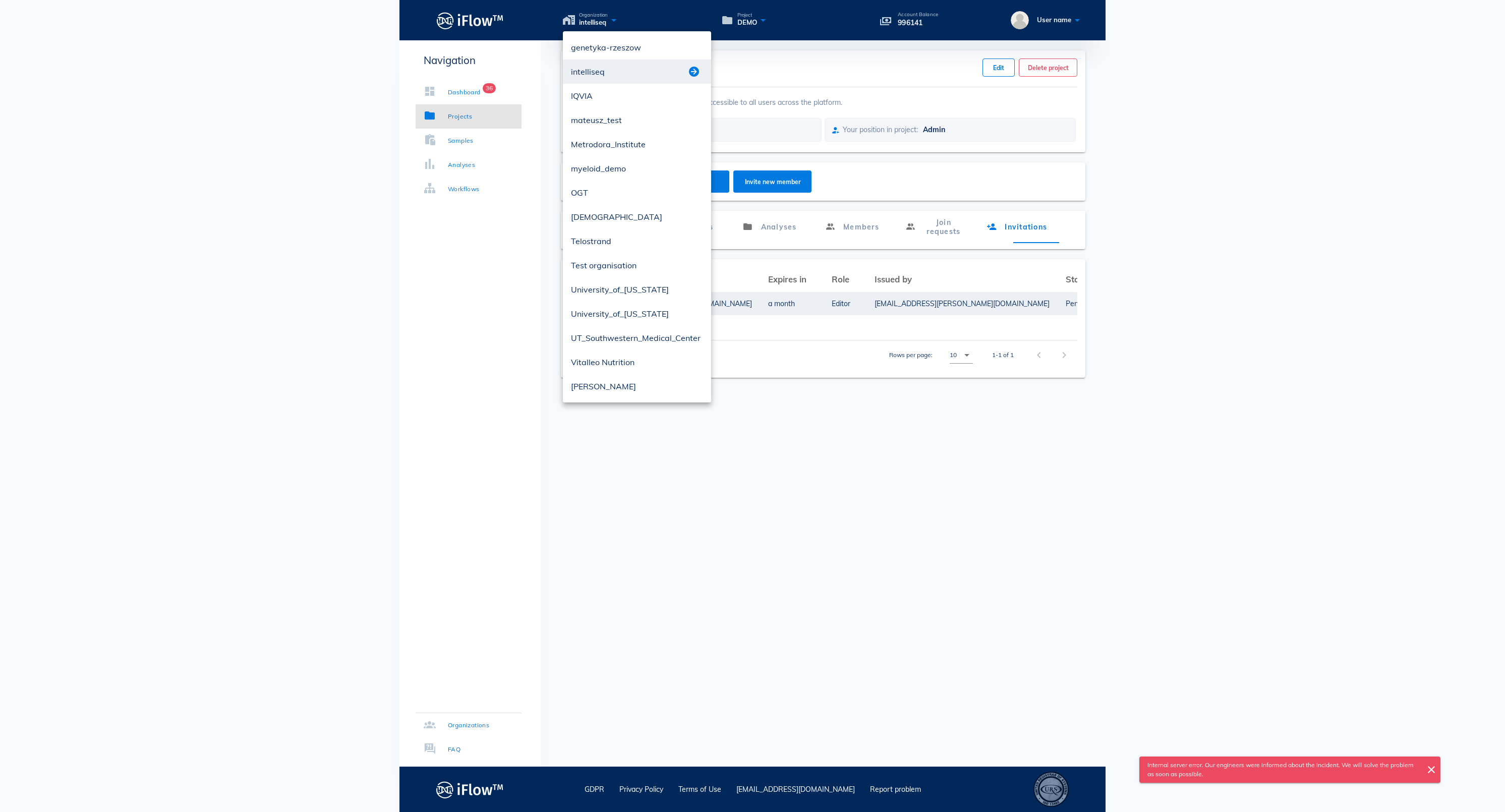
click at [693, 69] on button "button" at bounding box center [693, 71] width 12 height 12
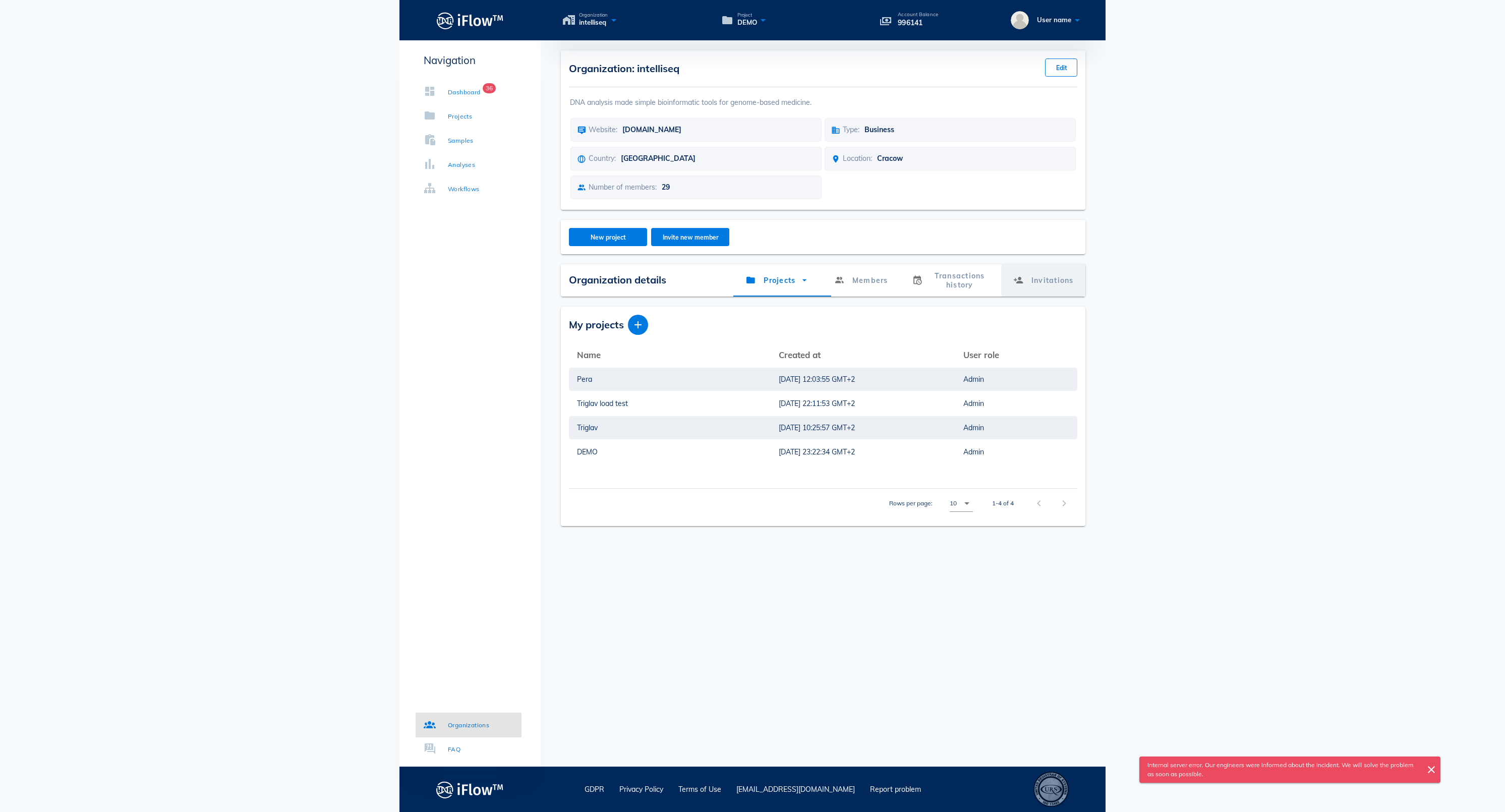
click at [1052, 297] on link "Invitations" at bounding box center [1043, 280] width 85 height 32
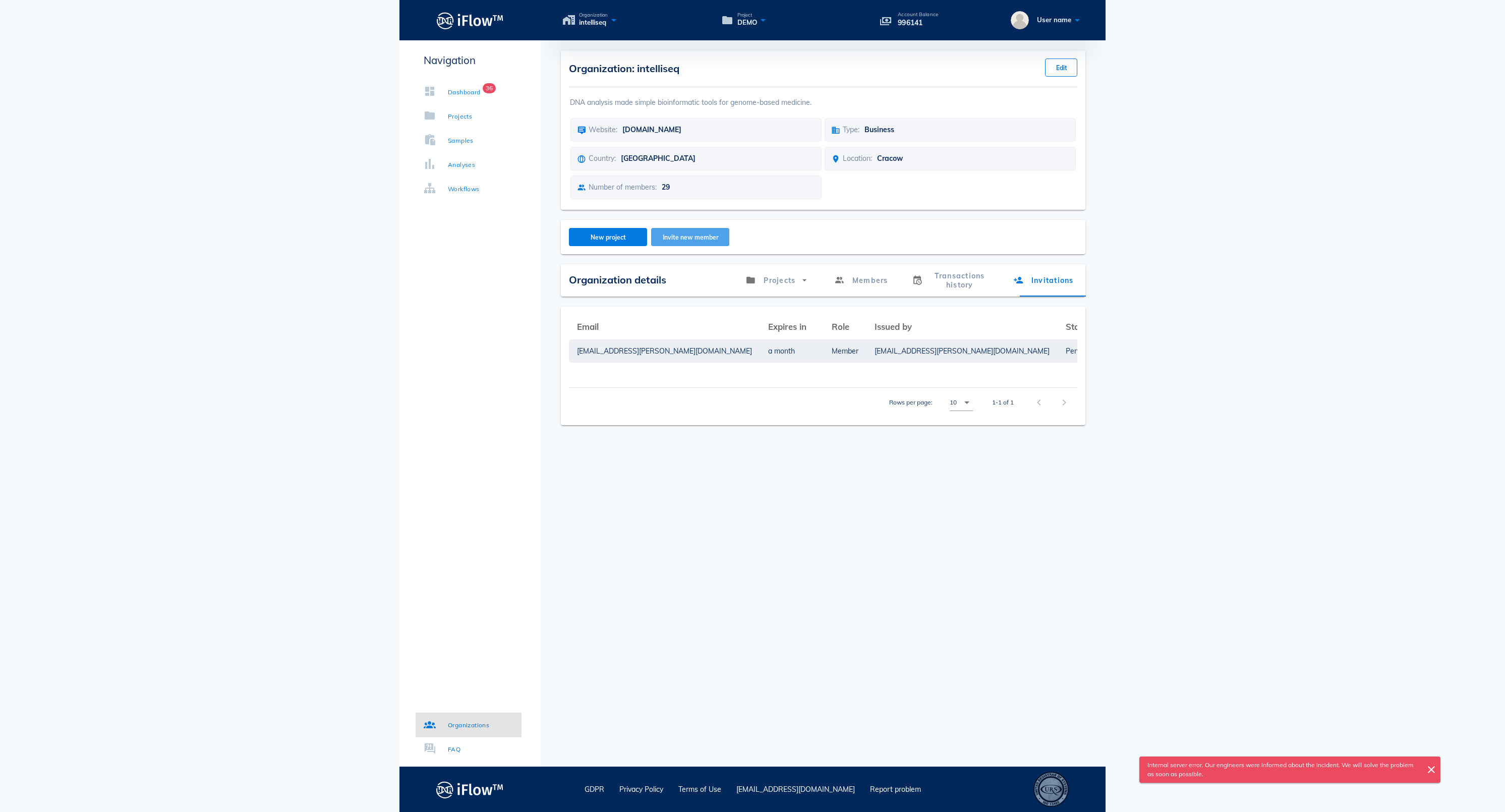
click at [683, 241] on span "Invite new member" at bounding box center [690, 237] width 62 height 8
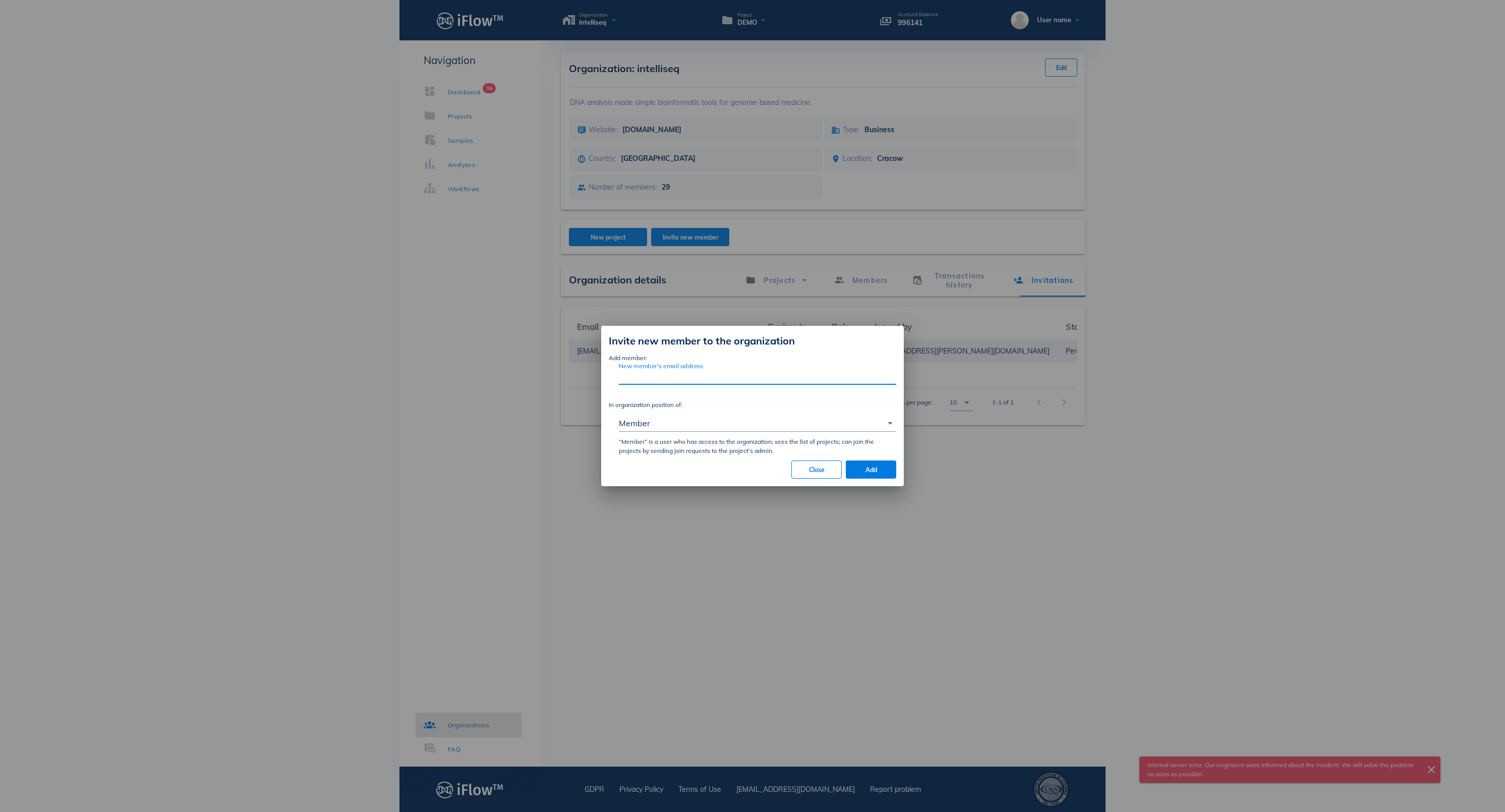
click at [675, 370] on input "New member's email address" at bounding box center [758, 376] width 278 height 16
paste input "[PERSON_NAME][EMAIL_ADDRESS][PERSON_NAME][DOMAIN_NAME]"
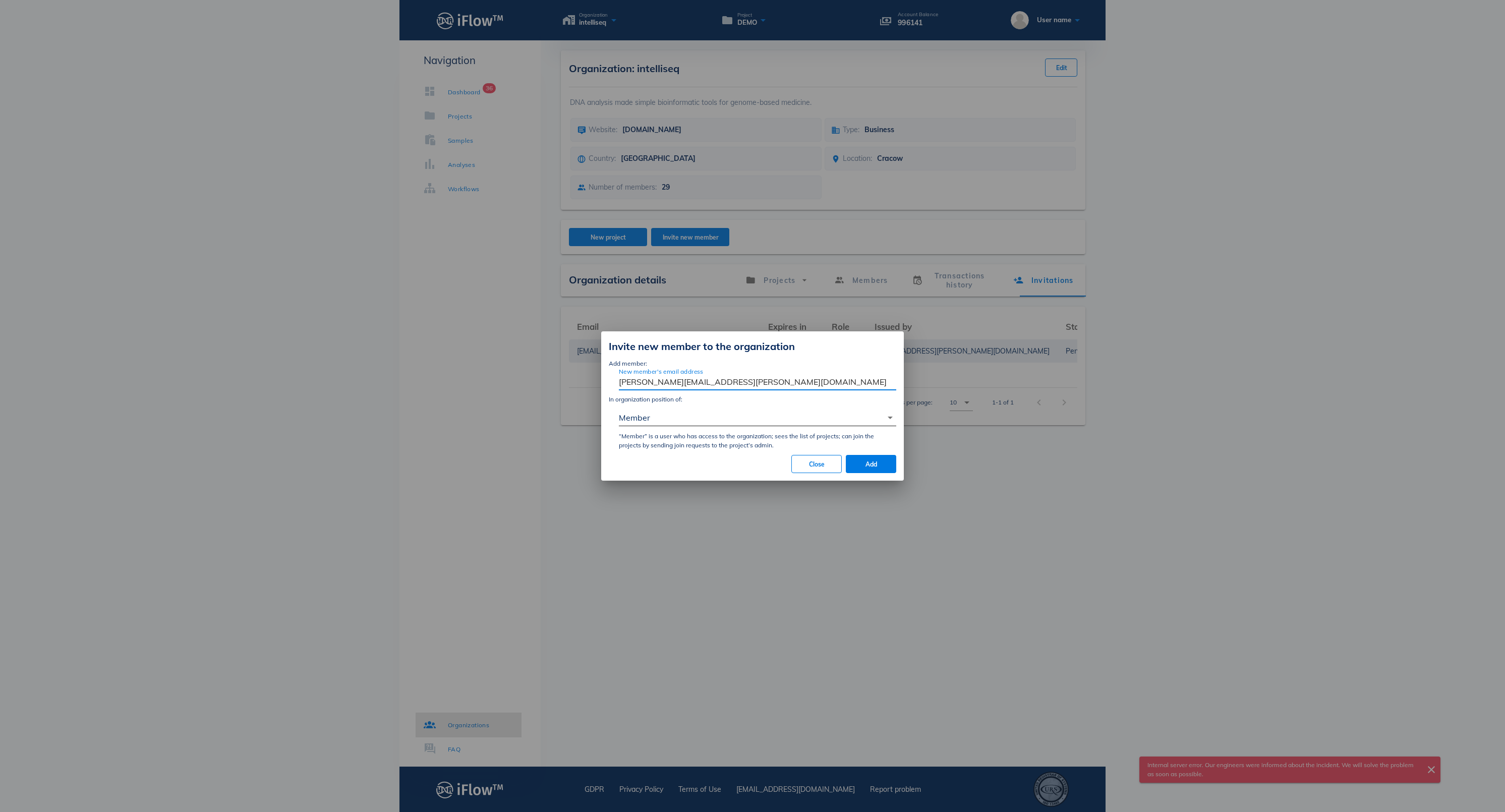
type input "[PERSON_NAME][EMAIL_ADDRESS][PERSON_NAME][DOMAIN_NAME]"
click at [710, 416] on div "Member" at bounding box center [751, 417] width 263 height 16
click at [884, 468] on span "Add" at bounding box center [871, 464] width 34 height 8
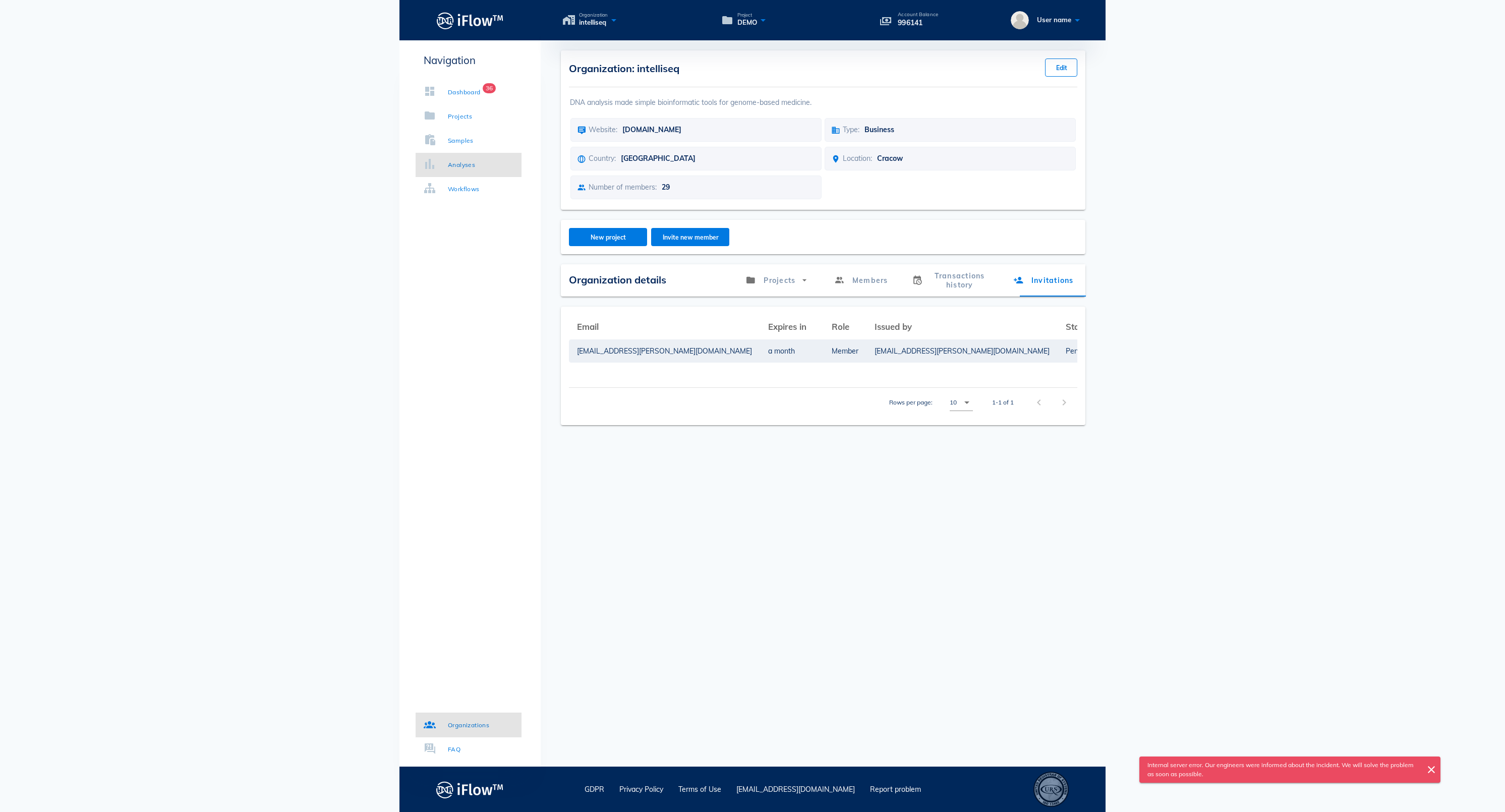
click at [470, 173] on link "Analyses" at bounding box center [468, 164] width 106 height 24
